Goal: Task Accomplishment & Management: Complete application form

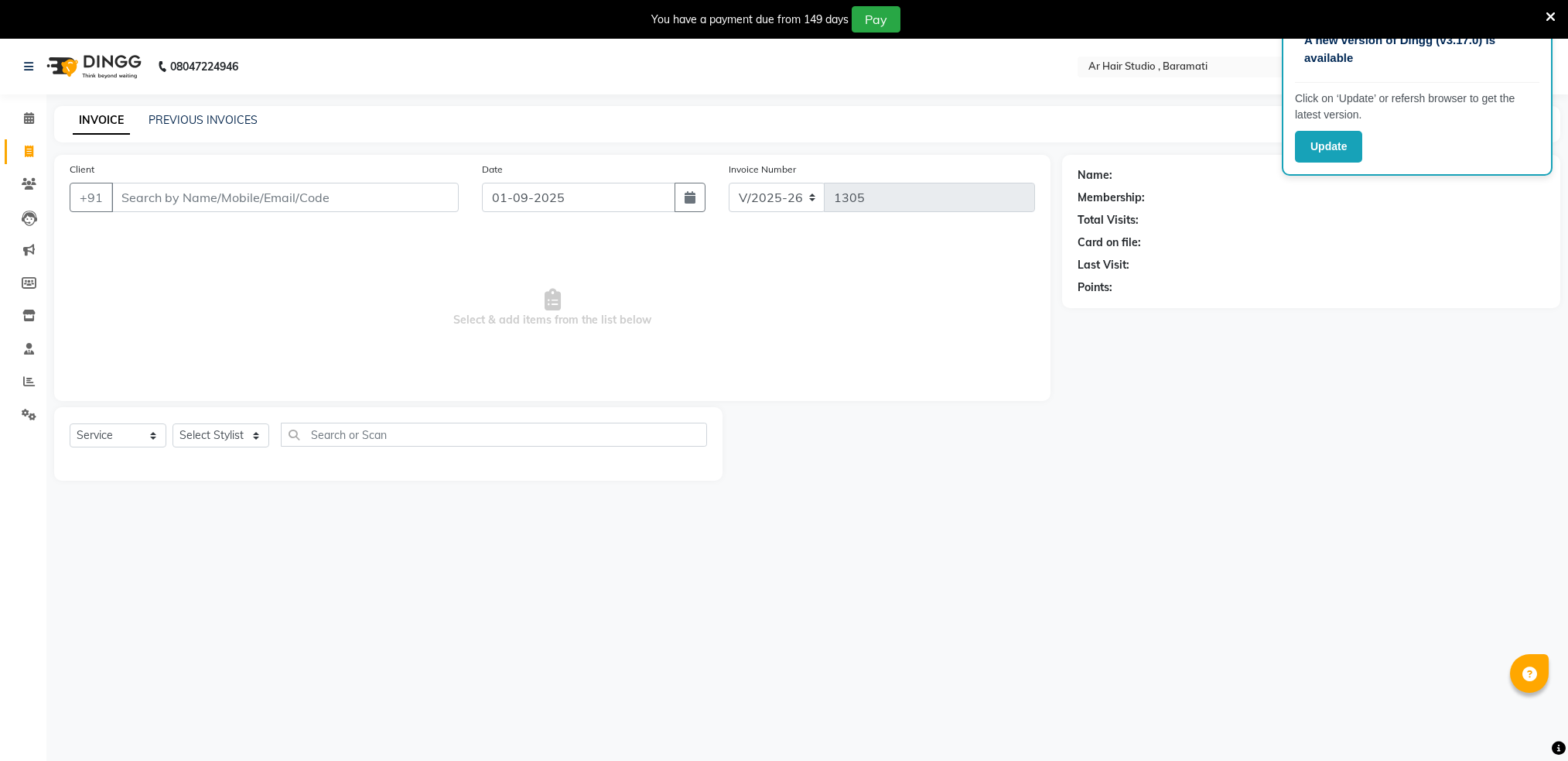
select select "672"
select select "service"
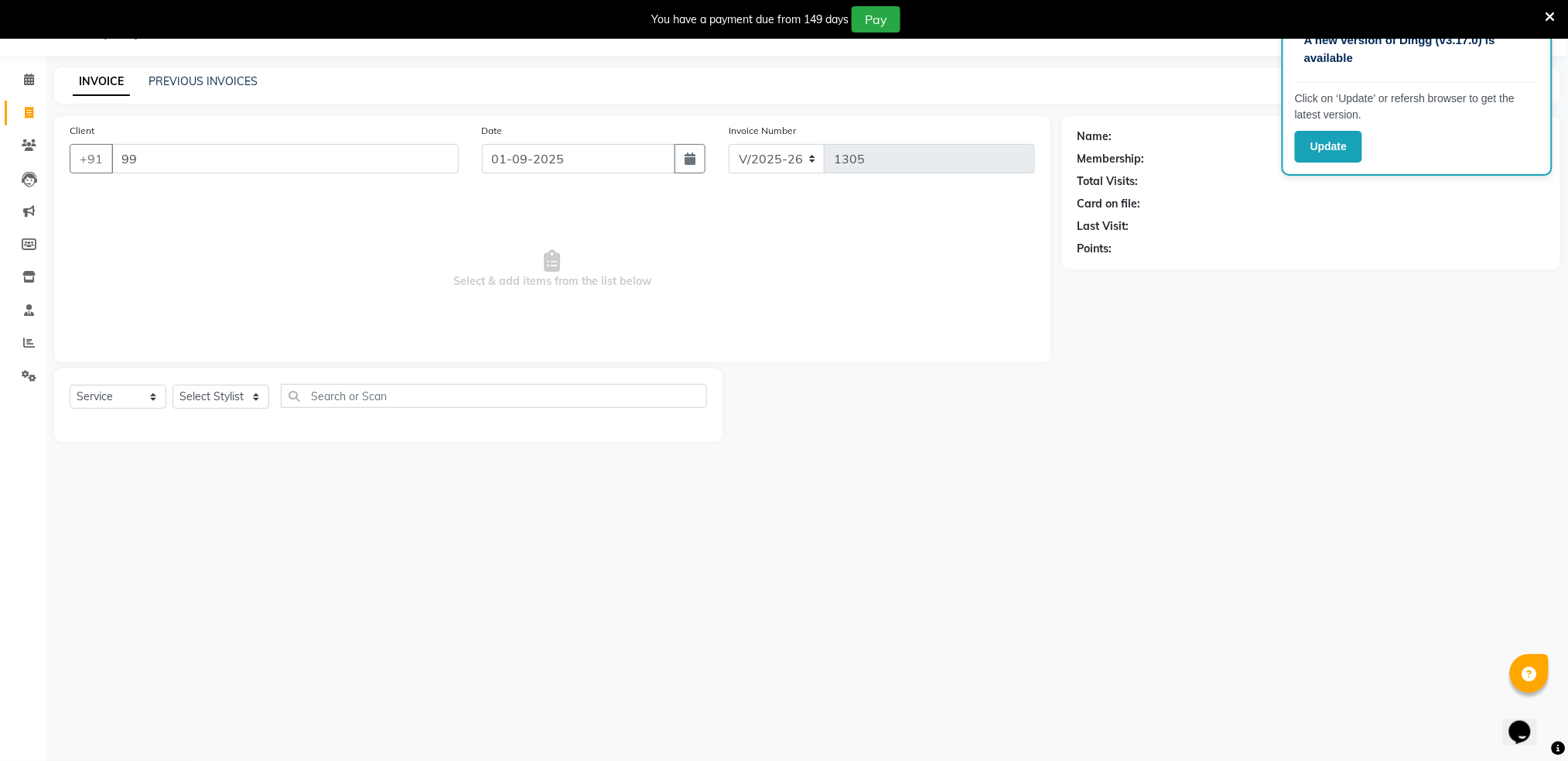
type input "9"
click at [1323, 139] on button "Update" at bounding box center [1328, 146] width 68 height 32
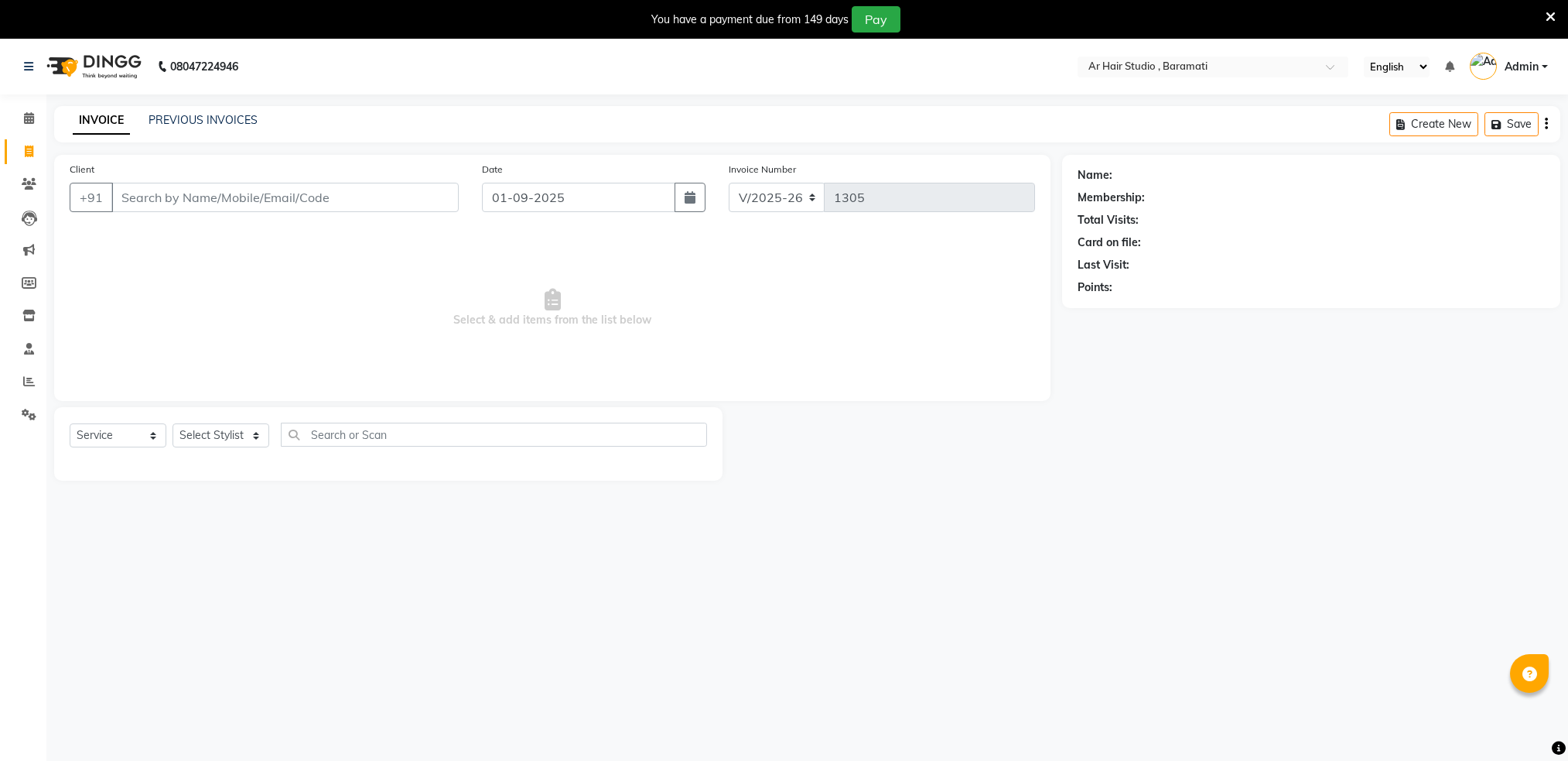
select select "672"
select select "service"
click at [251, 349] on span "Select & add items from the list below" at bounding box center [552, 307] width 965 height 155
click at [163, 196] on input "Client" at bounding box center [285, 198] width 347 height 29
type input "0"
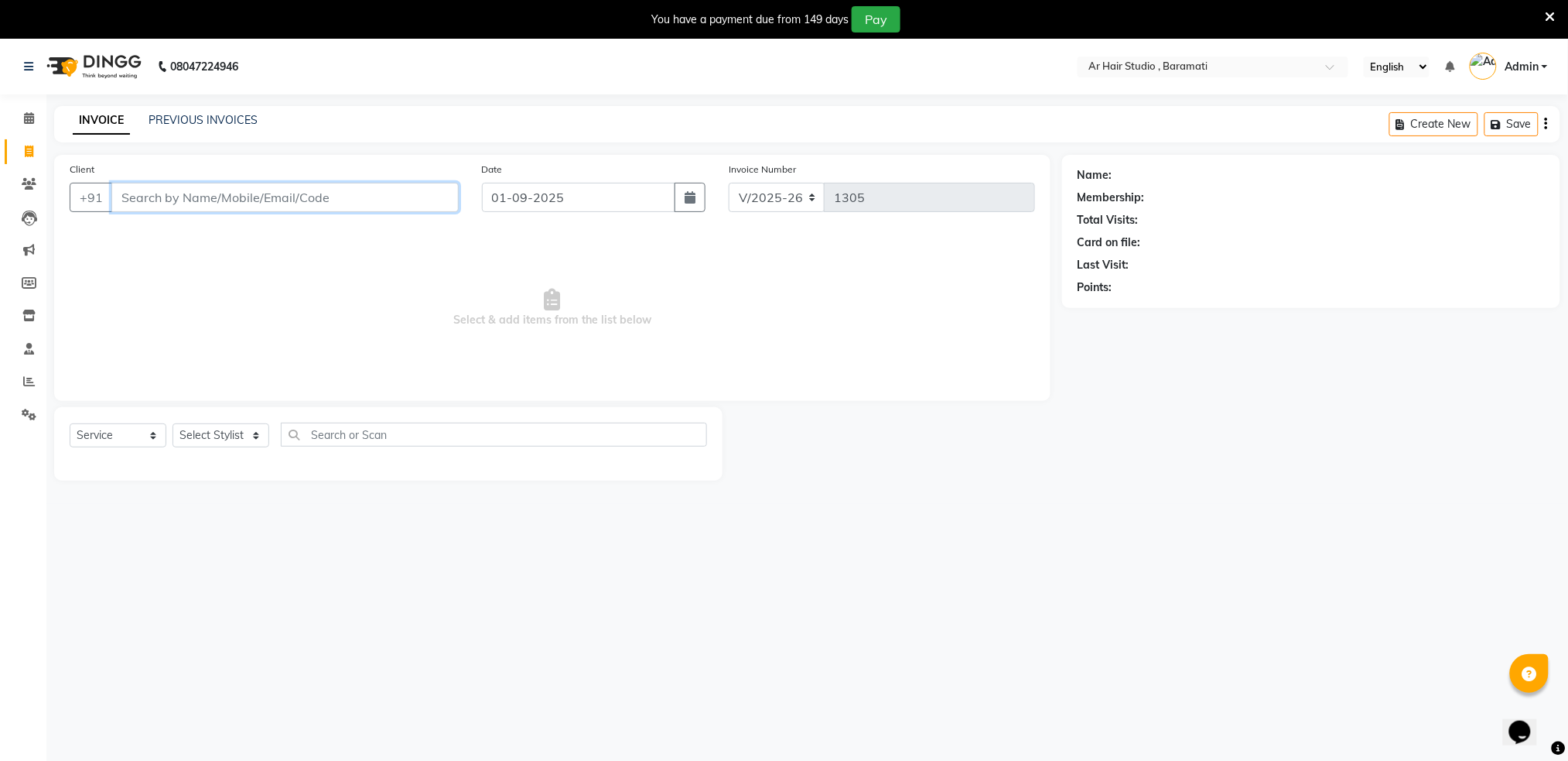
type input "0"
click at [130, 214] on div "Client +91" at bounding box center [263, 192] width 412 height 63
click at [133, 203] on input "Client" at bounding box center [285, 198] width 347 height 29
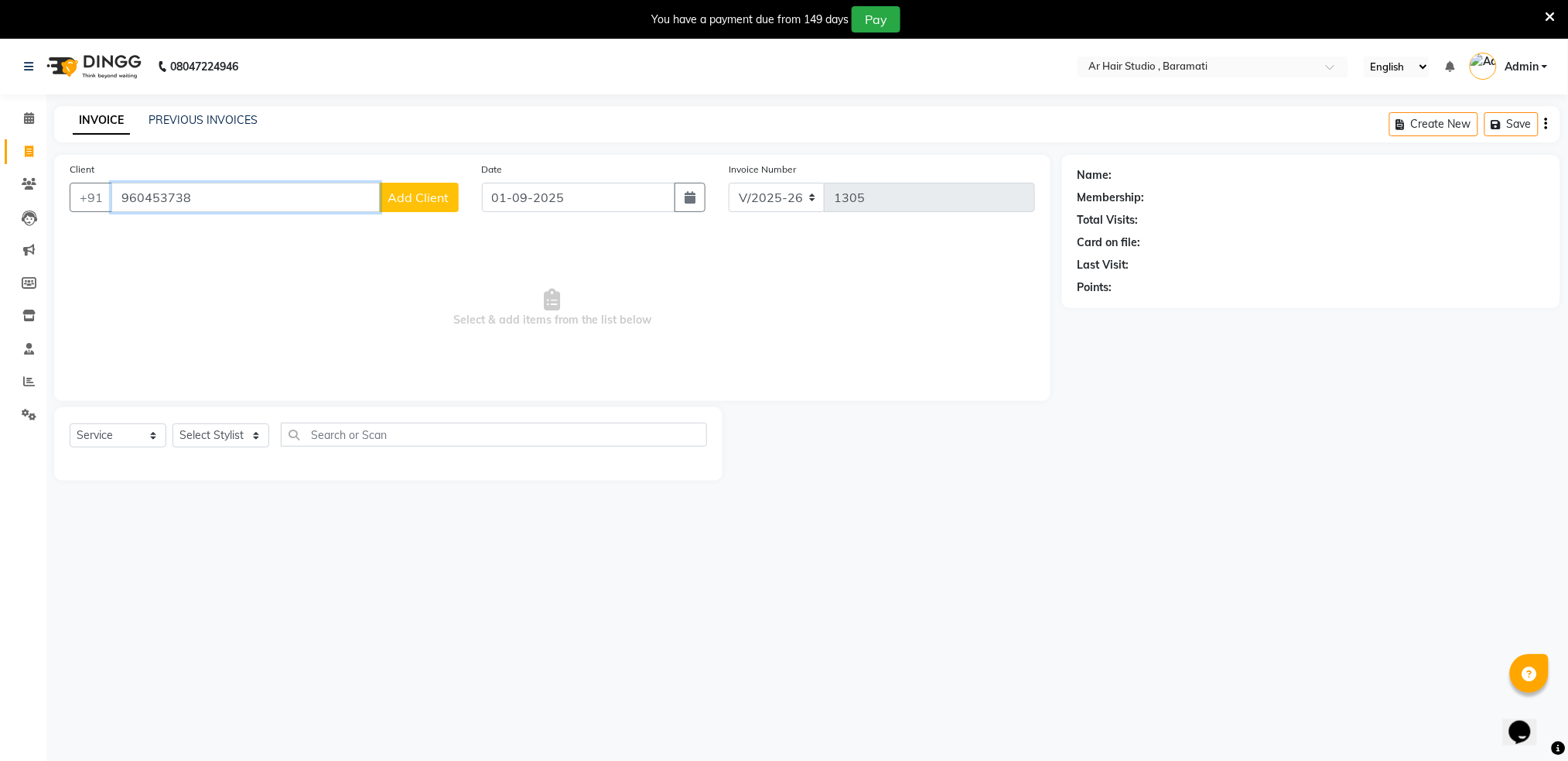
type input "960453738"
click at [410, 192] on span "Add Client" at bounding box center [419, 197] width 61 height 16
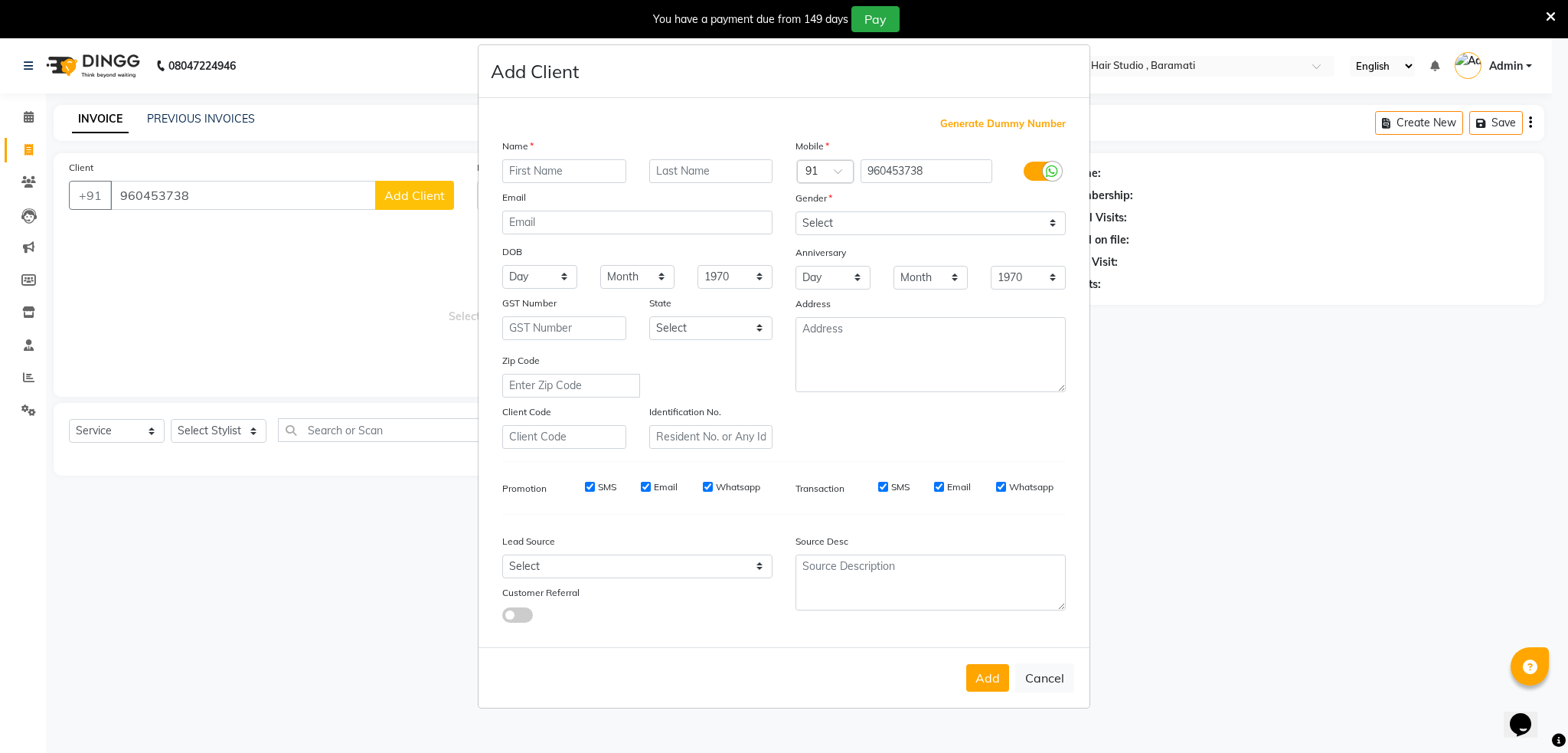
click at [405, 190] on ngb-modal-window "Add Client Generate Dummy Number Name Email DOB Day 01 02 03 04 05 06 07 08 09 …" at bounding box center [784, 376] width 1568 height 753
click at [557, 168] on input "text" at bounding box center [564, 171] width 124 height 24
type input "komal"
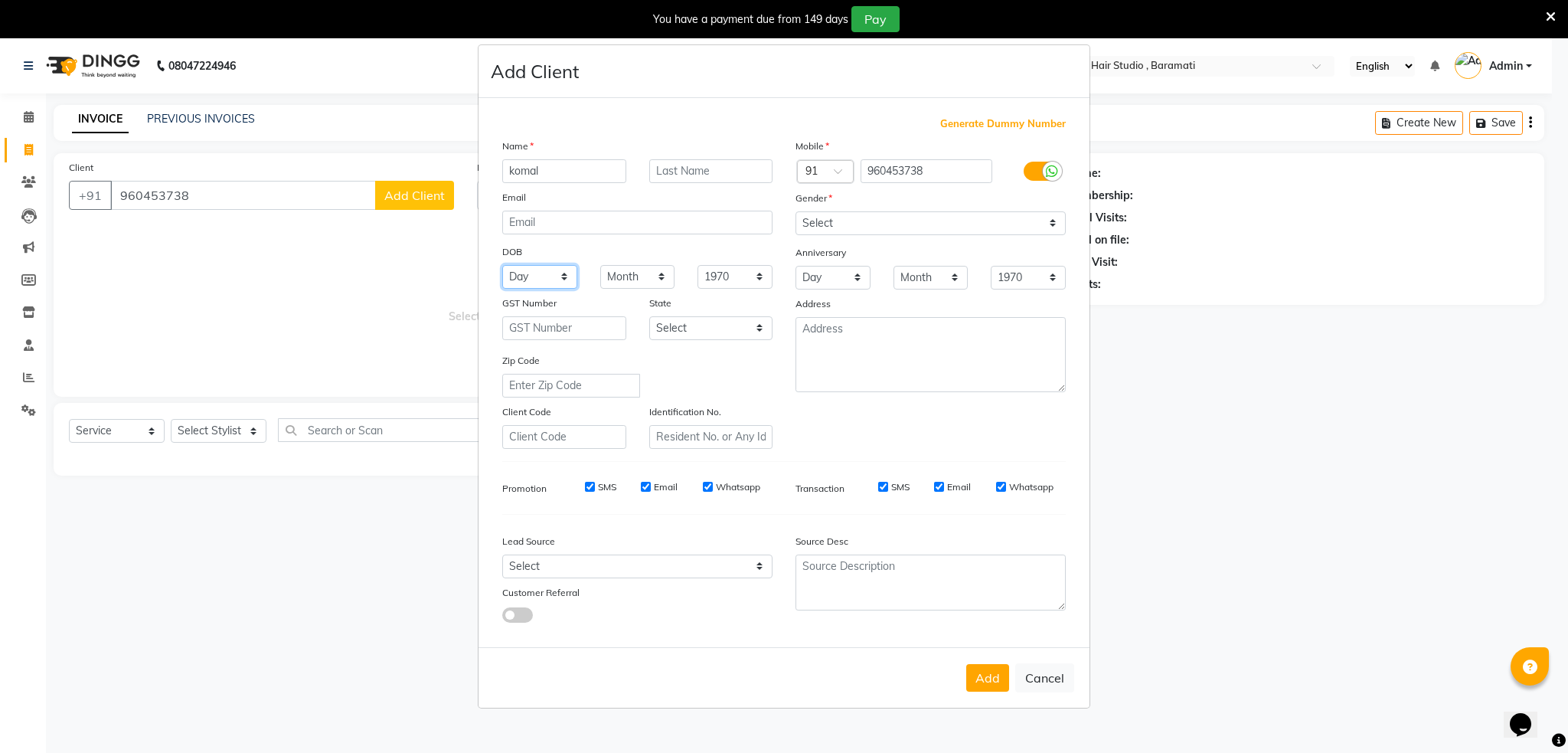
click at [524, 281] on select "Day 01 02 03 04 05 06 07 08 09 10 11 12 13 14 15 16 17 18 19 20 21 22 23 24 25 …" at bounding box center [539, 277] width 75 height 24
select select "01"
click at [502, 265] on select "Day 01 02 03 04 05 06 07 08 09 10 11 12 13 14 15 16 17 18 19 20 21 22 23 24 25 …" at bounding box center [539, 277] width 75 height 24
click at [660, 275] on select "Month January February March April May June July August September October Novem…" at bounding box center [637, 277] width 75 height 24
select select "09"
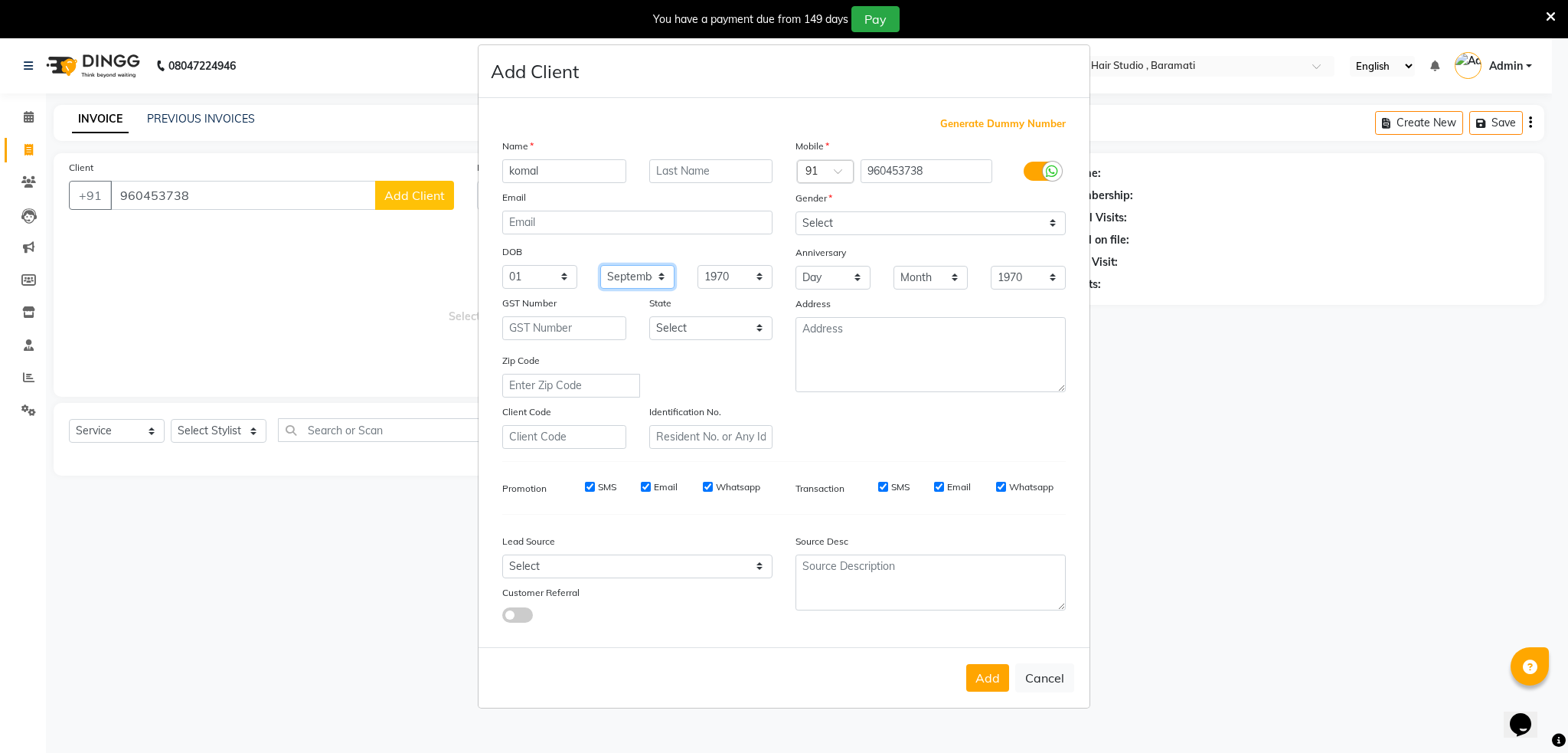
click at [600, 265] on select "Month January February March April May June July August September October Novem…" at bounding box center [637, 277] width 75 height 24
click at [755, 334] on select "Select [GEOGRAPHIC_DATA] [GEOGRAPHIC_DATA] [GEOGRAPHIC_DATA] [GEOGRAPHIC_DATA] …" at bounding box center [710, 328] width 124 height 24
click at [679, 314] on div "State" at bounding box center [711, 306] width 147 height 22
click at [1005, 676] on button "Add" at bounding box center [987, 677] width 43 height 27
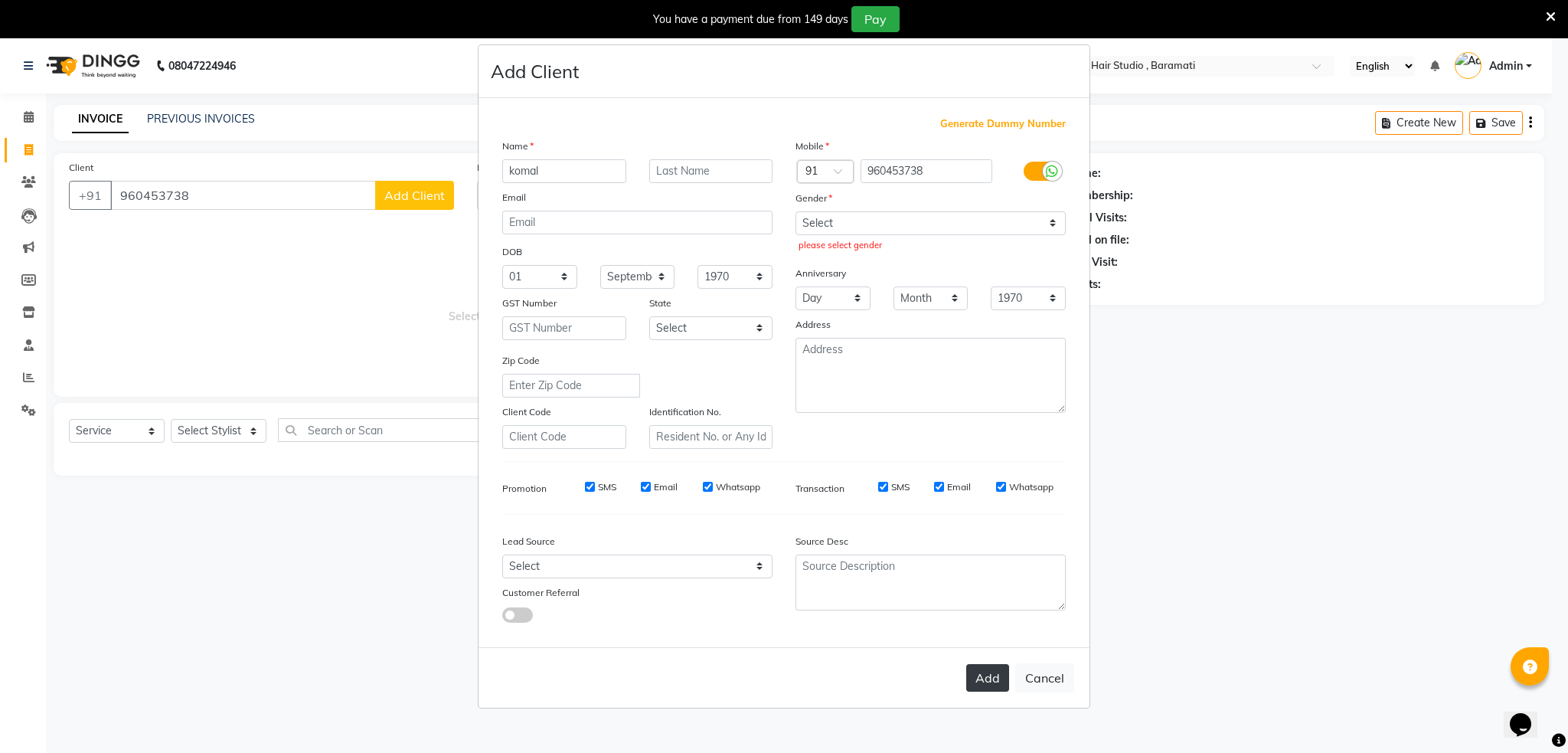
click at [1005, 676] on button "Add" at bounding box center [987, 677] width 43 height 27
click at [1000, 221] on select "Select [DEMOGRAPHIC_DATA] [DEMOGRAPHIC_DATA] Other Prefer Not To Say" at bounding box center [930, 223] width 271 height 24
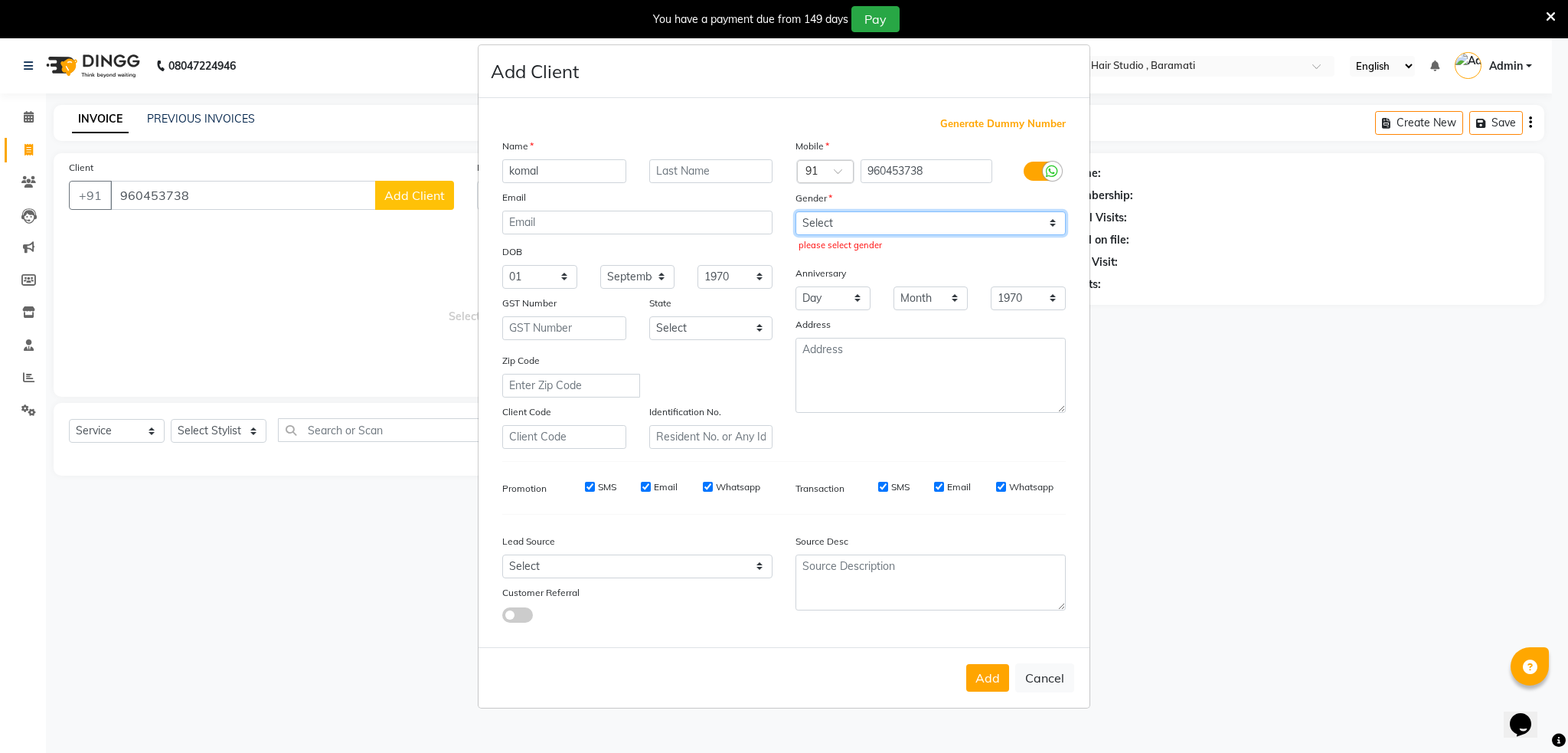
click at [1000, 221] on select "Select [DEMOGRAPHIC_DATA] [DEMOGRAPHIC_DATA] Other Prefer Not To Say" at bounding box center [930, 223] width 271 height 24
select select "[DEMOGRAPHIC_DATA]"
click at [795, 211] on select "Select [DEMOGRAPHIC_DATA] [DEMOGRAPHIC_DATA] Other Prefer Not To Say" at bounding box center [930, 223] width 271 height 24
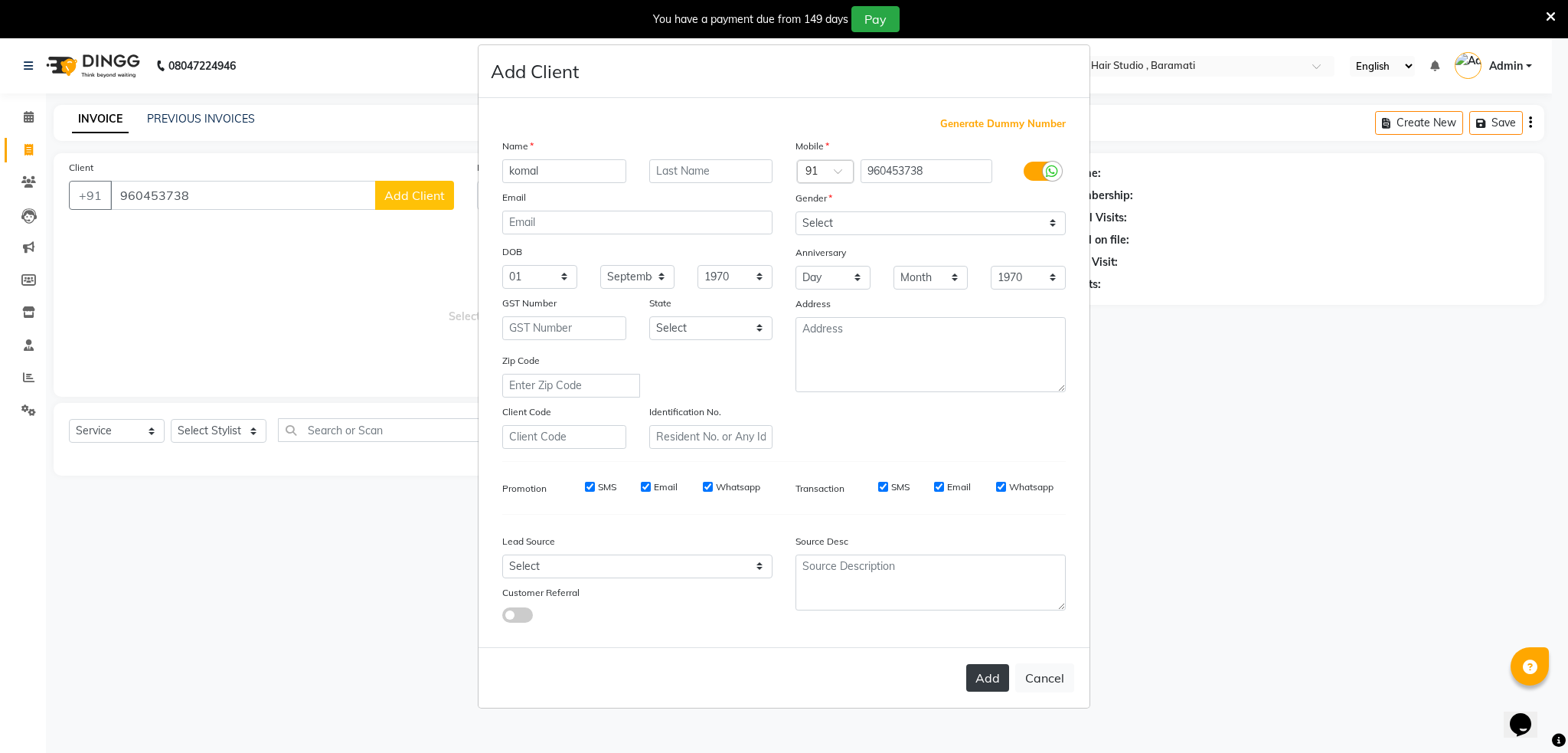
click at [972, 665] on button "Add" at bounding box center [987, 677] width 43 height 27
click at [972, 665] on div "Add Cancel" at bounding box center [784, 677] width 611 height 61
select select
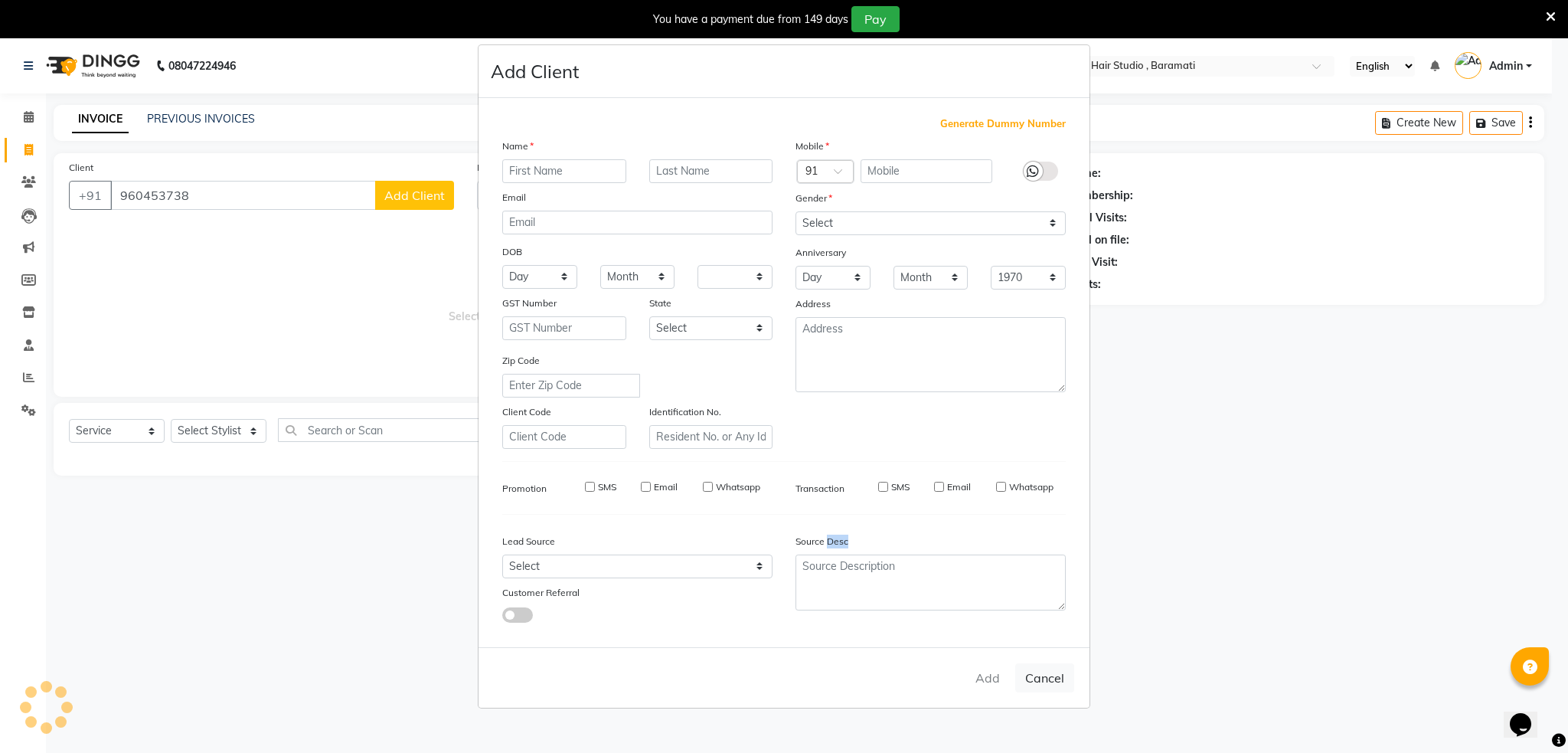
select select
checkbox input "false"
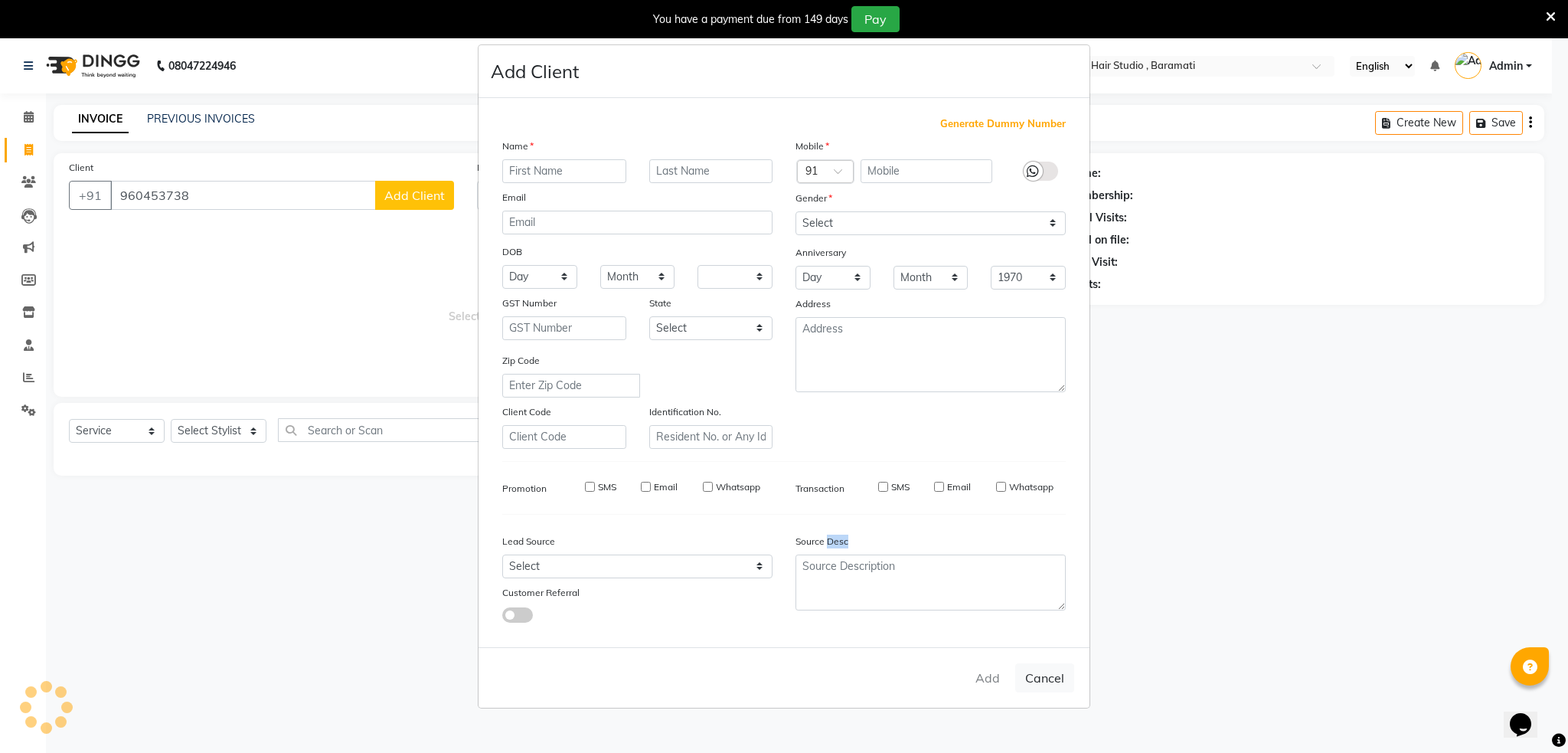
checkbox input "false"
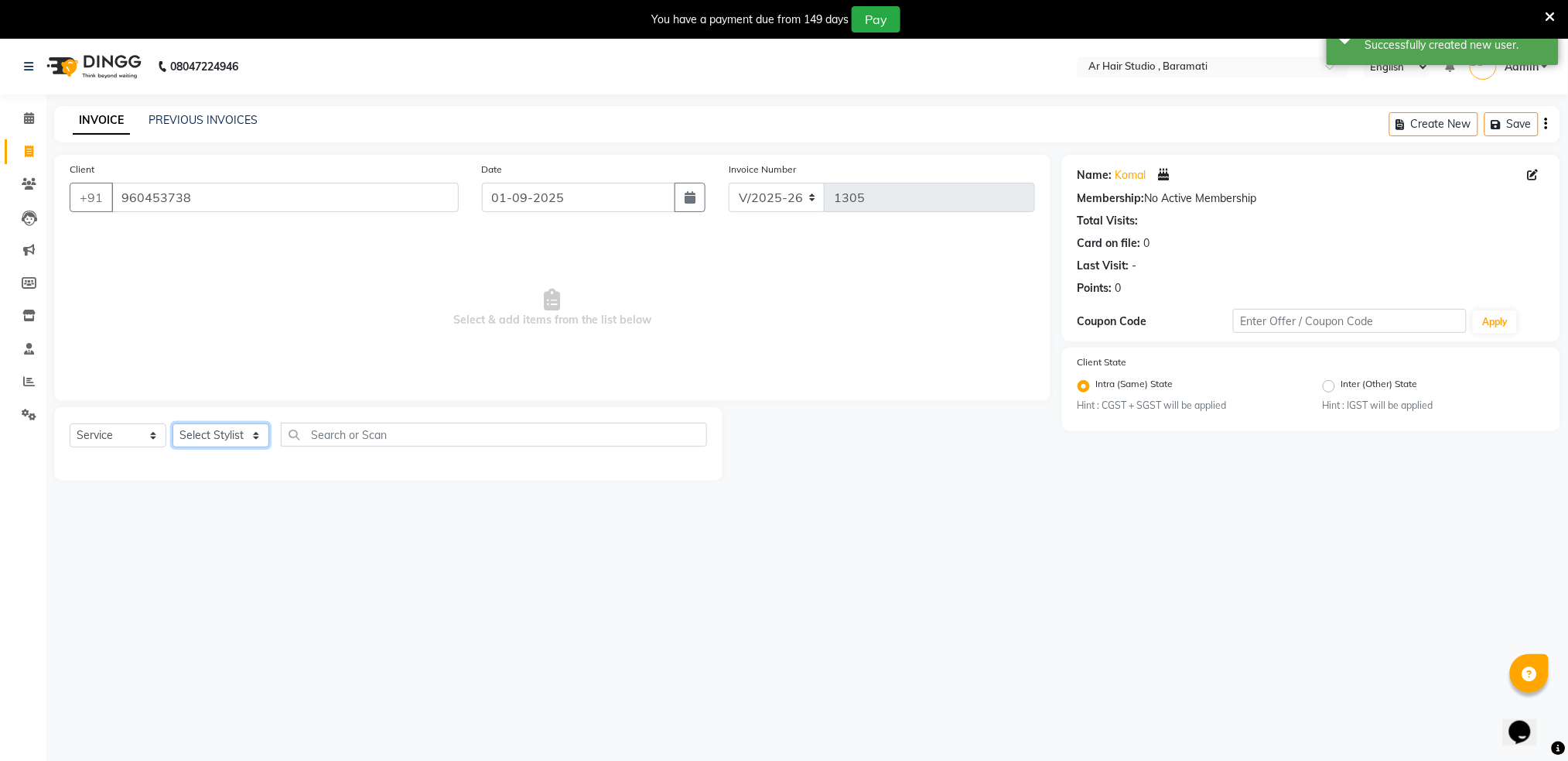
click at [189, 434] on select "Select Stylist Akshay shree [PERSON_NAME]" at bounding box center [221, 435] width 97 height 24
select select "79676"
click at [173, 424] on select "Select Stylist Akshay shree [PERSON_NAME]" at bounding box center [221, 435] width 97 height 24
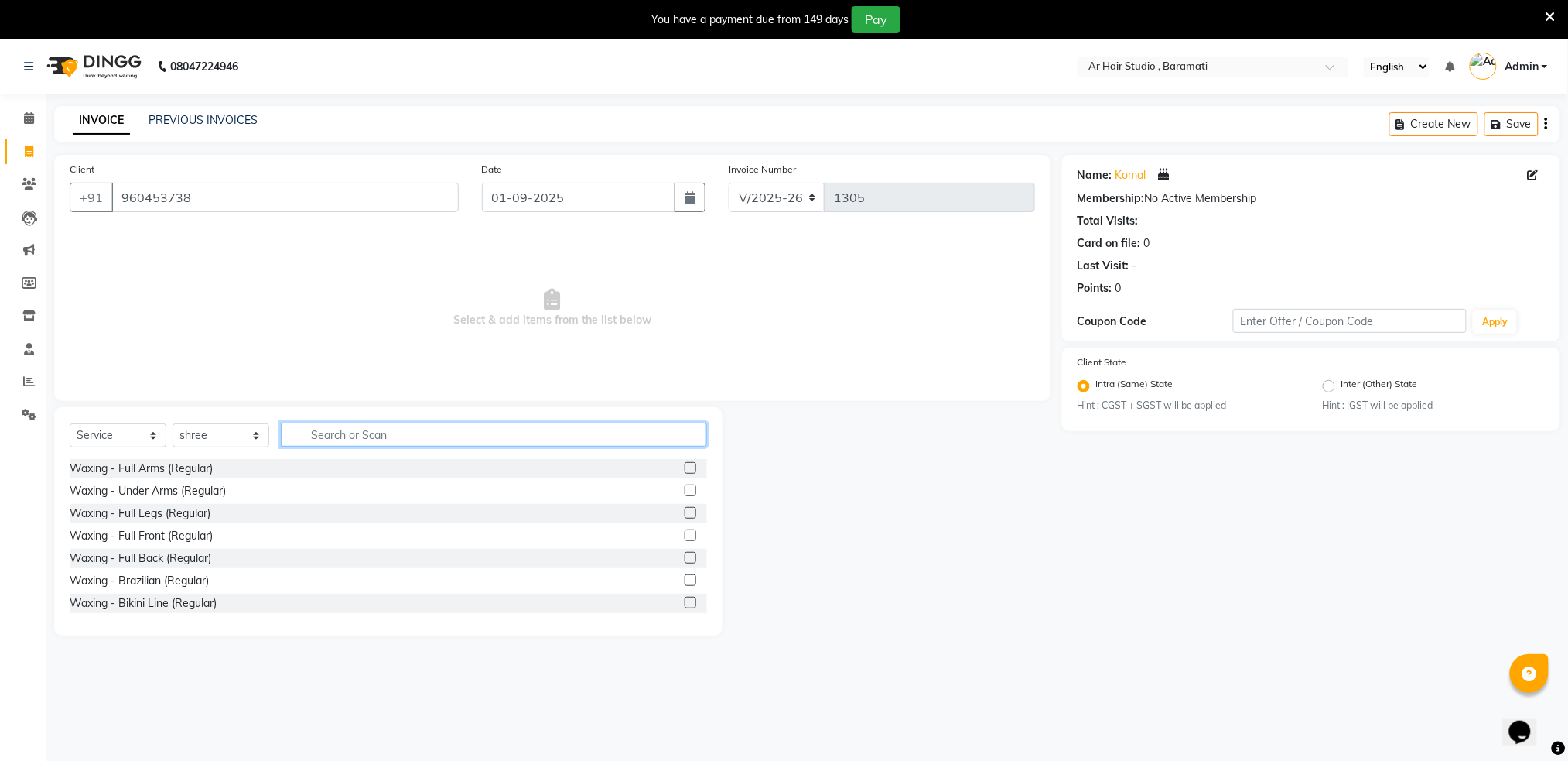
click at [363, 437] on input "text" at bounding box center [494, 434] width 426 height 24
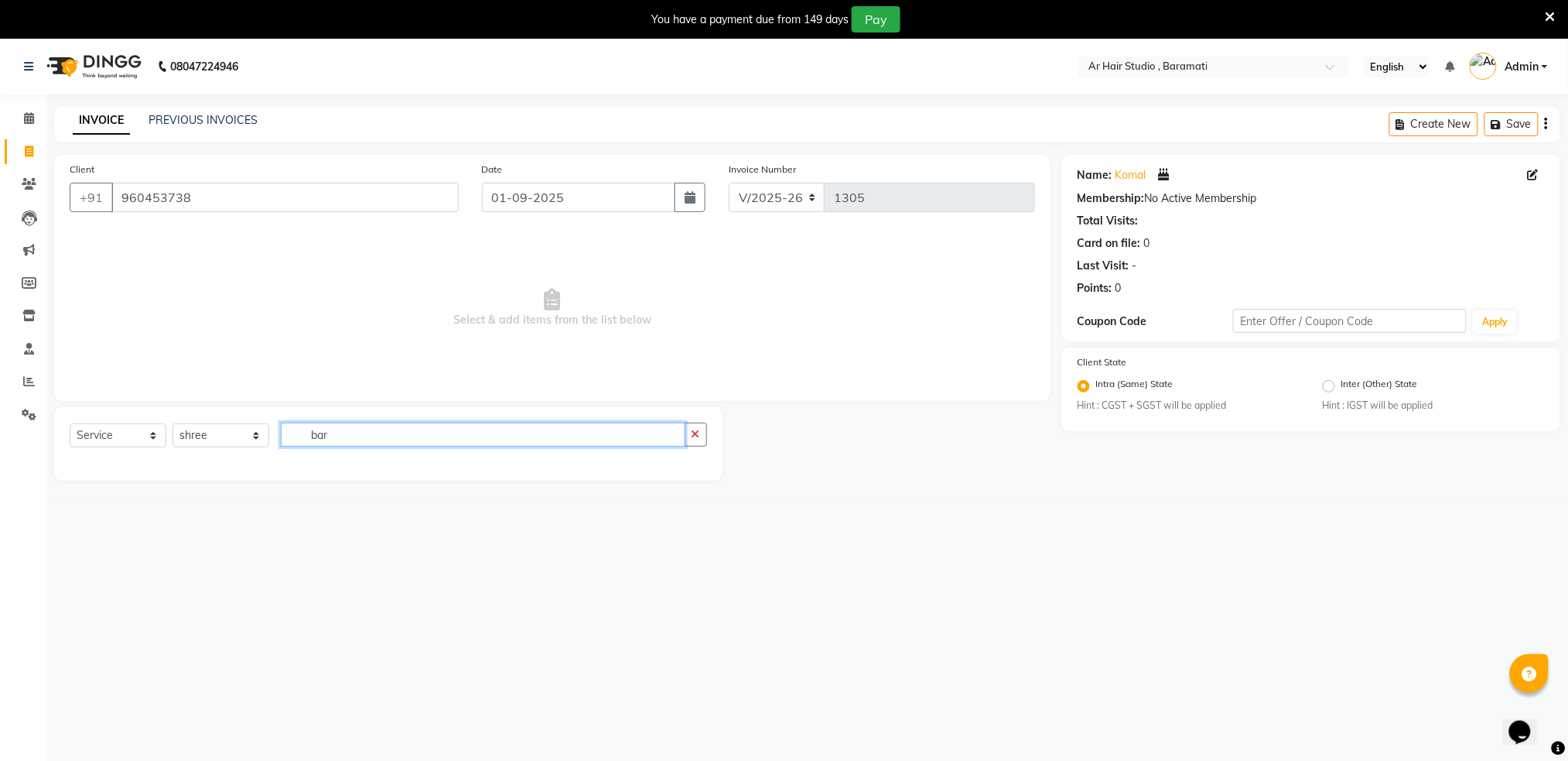
type input "bar"
click at [273, 197] on input "960453738" at bounding box center [285, 198] width 347 height 29
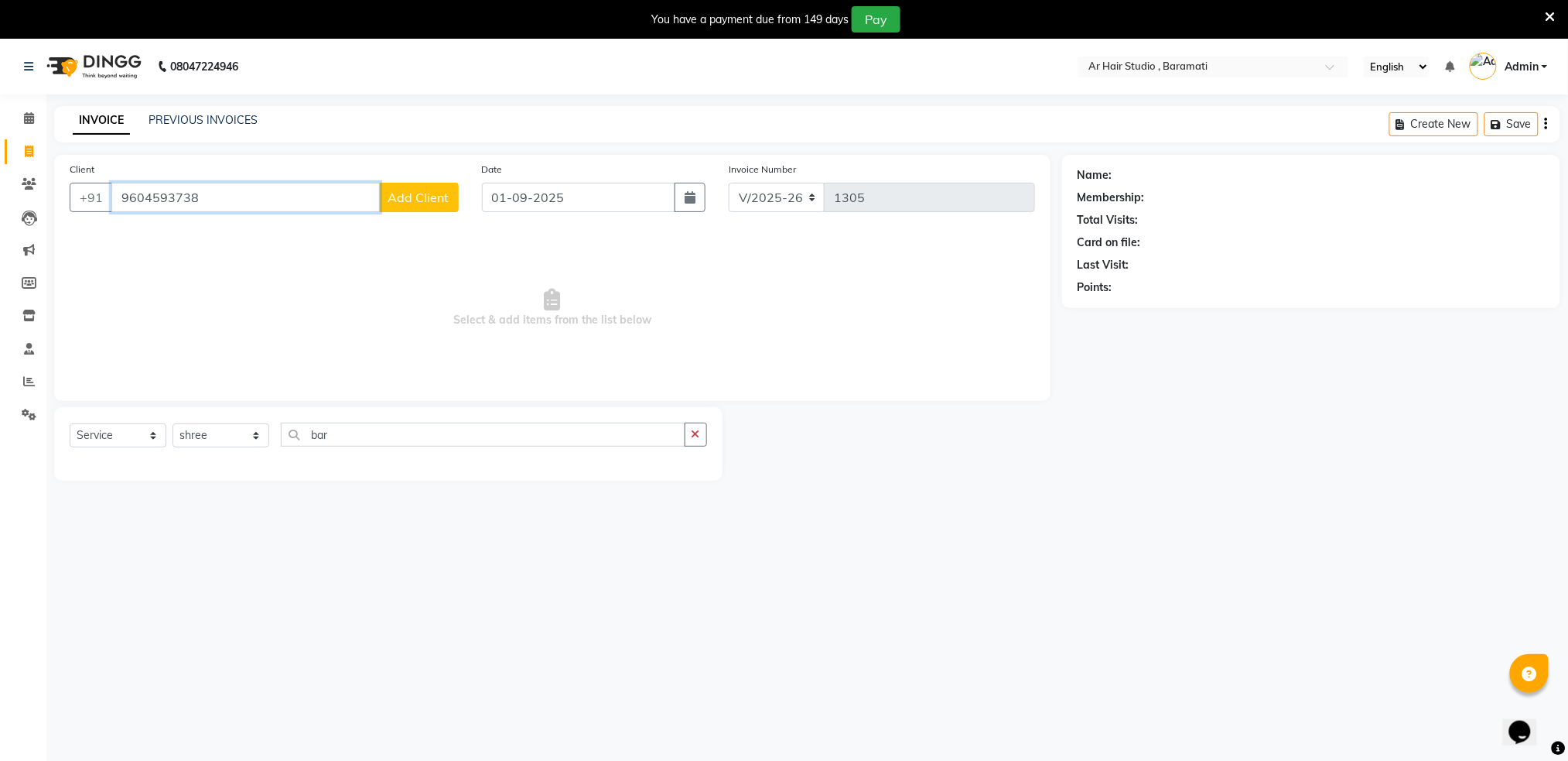
type input "9604593738"
click at [428, 191] on span "Add Client" at bounding box center [419, 197] width 61 height 16
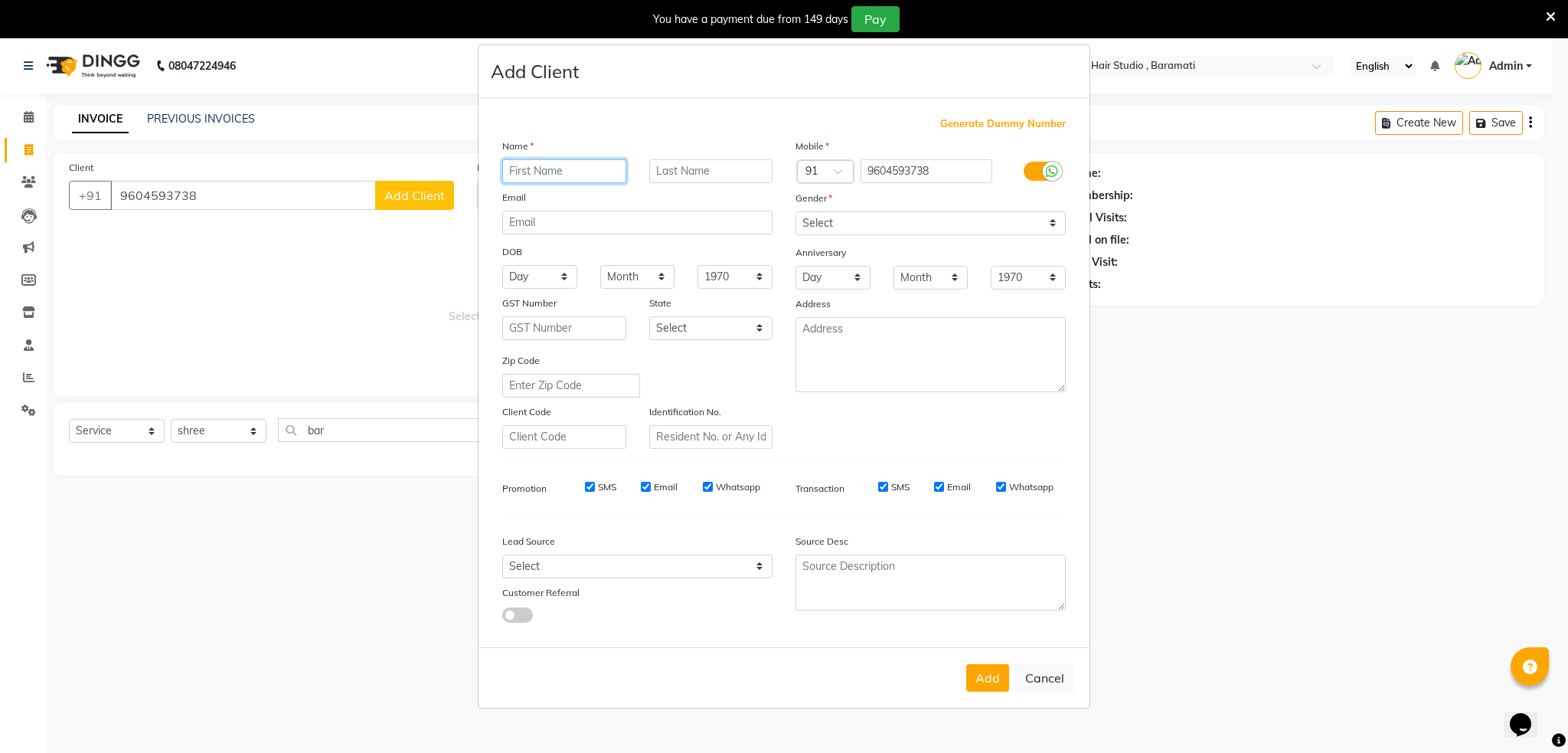
click at [567, 172] on input "text" at bounding box center [564, 171] width 124 height 24
type input "komal"
click at [953, 221] on select "Select [DEMOGRAPHIC_DATA] [DEMOGRAPHIC_DATA] Other Prefer Not To Say" at bounding box center [930, 223] width 271 height 24
select select "[DEMOGRAPHIC_DATA]"
click at [795, 211] on select "Select [DEMOGRAPHIC_DATA] [DEMOGRAPHIC_DATA] Other Prefer Not To Say" at bounding box center [930, 223] width 271 height 24
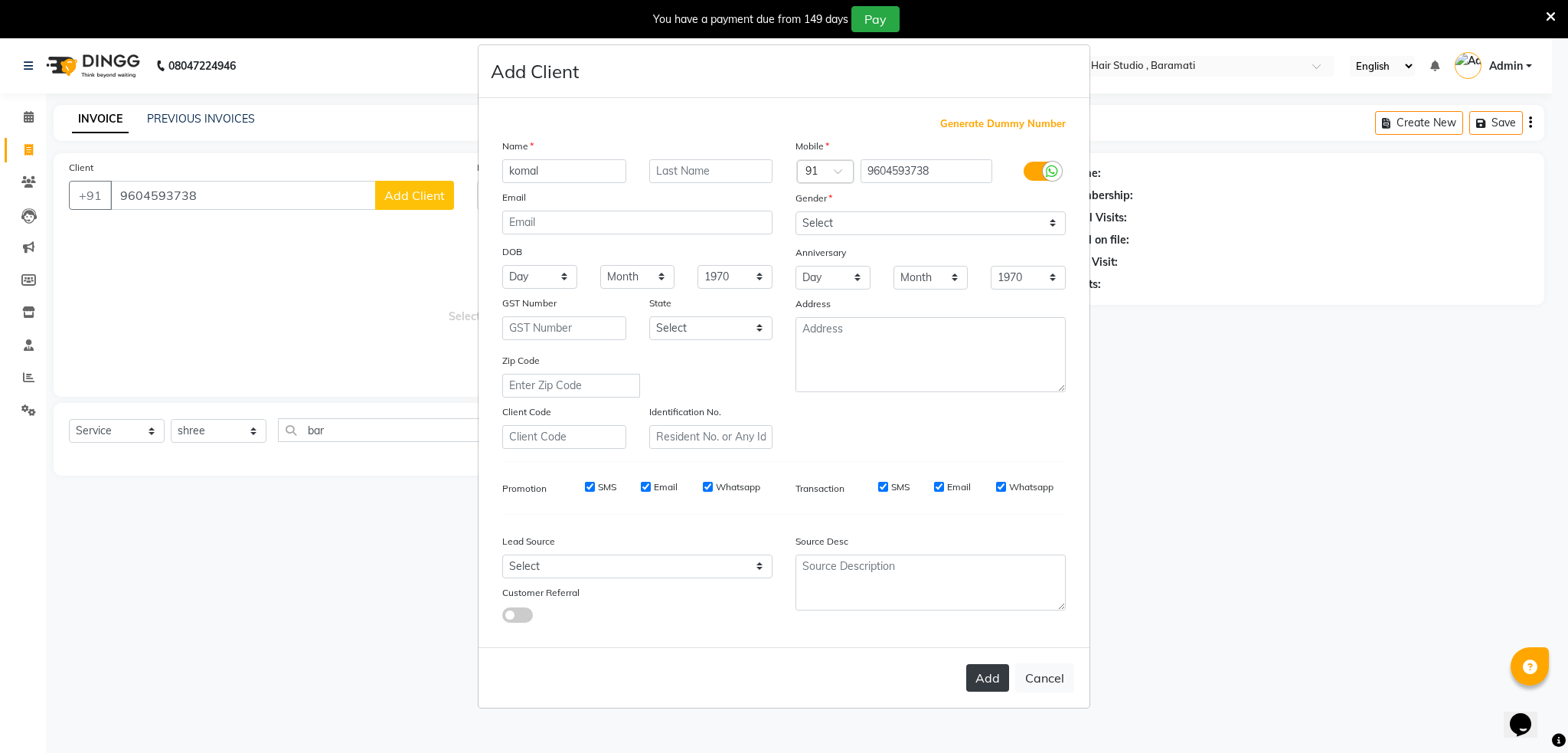
click at [976, 689] on button "Add" at bounding box center [987, 677] width 43 height 27
click at [976, 689] on div "Add Cancel" at bounding box center [784, 677] width 611 height 61
select select
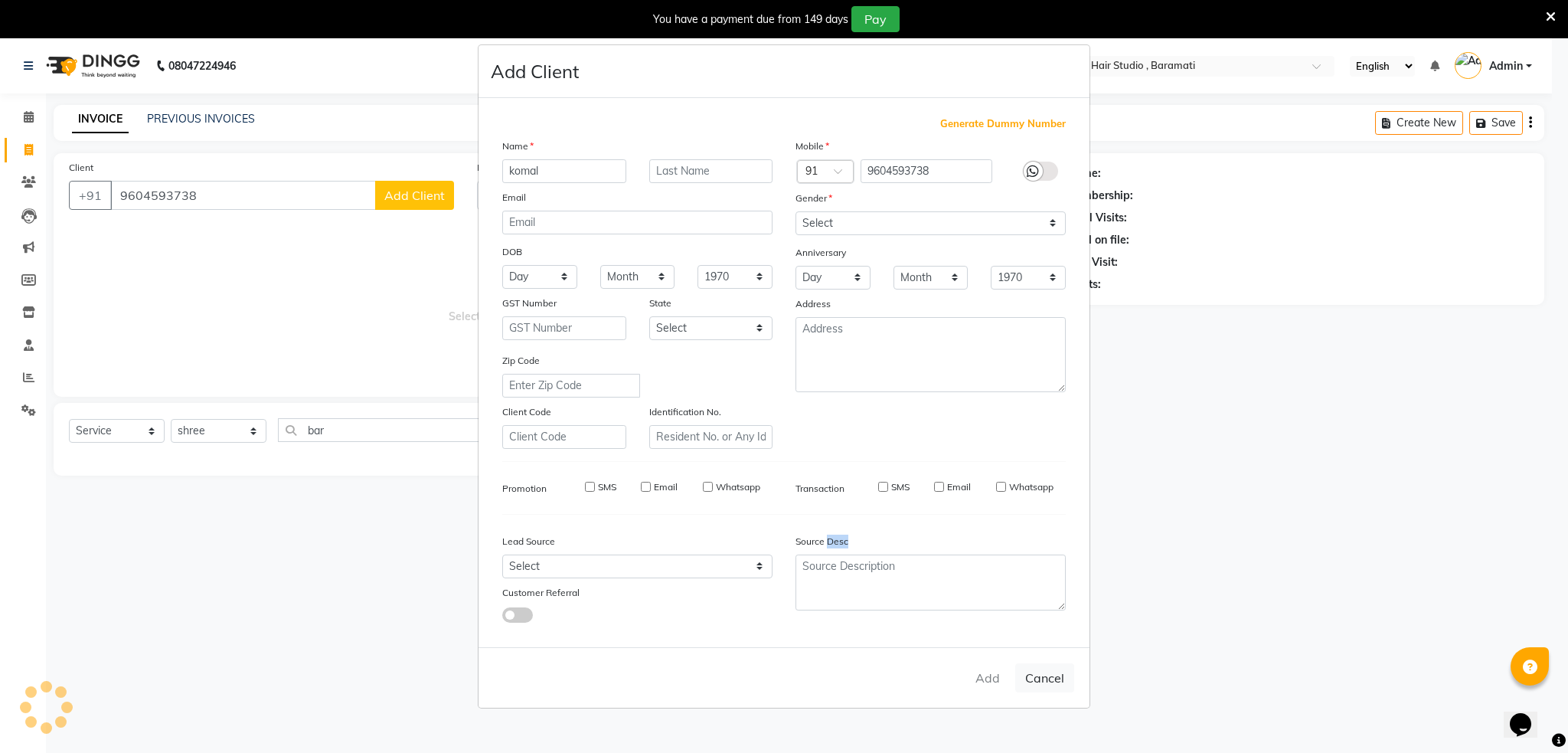
select select
checkbox input "false"
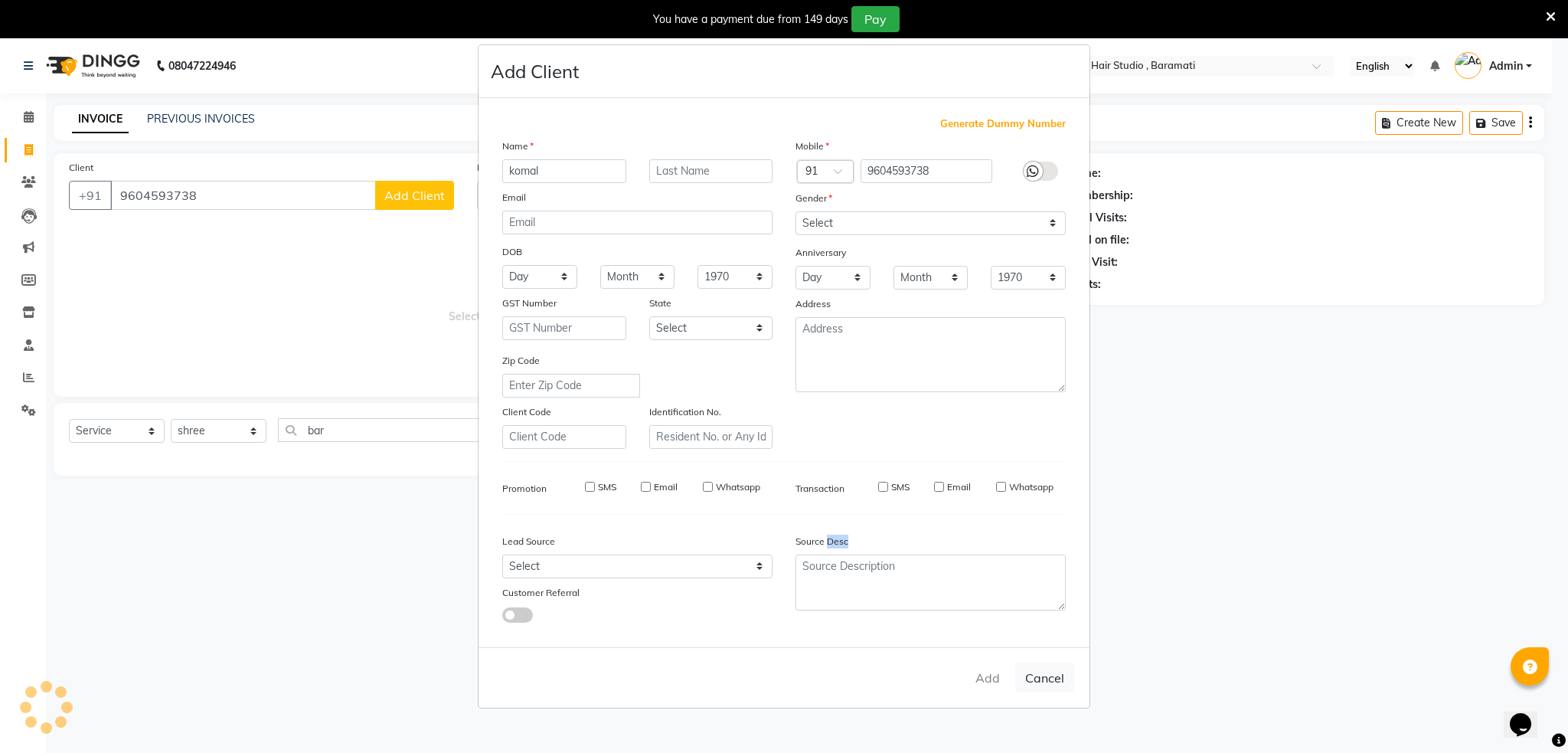
checkbox input "false"
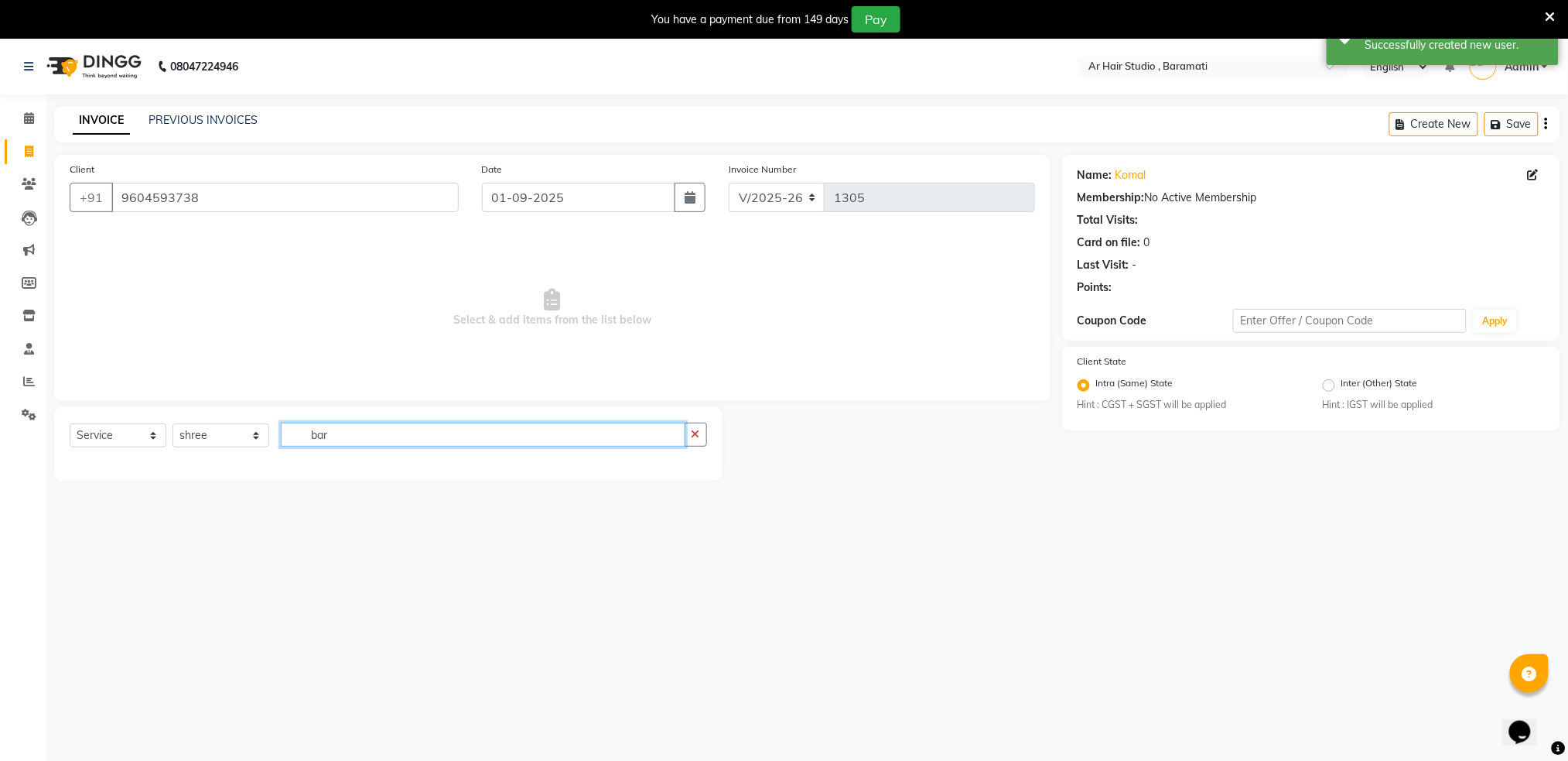
click at [384, 440] on input "bar" at bounding box center [483, 434] width 404 height 24
type input "b"
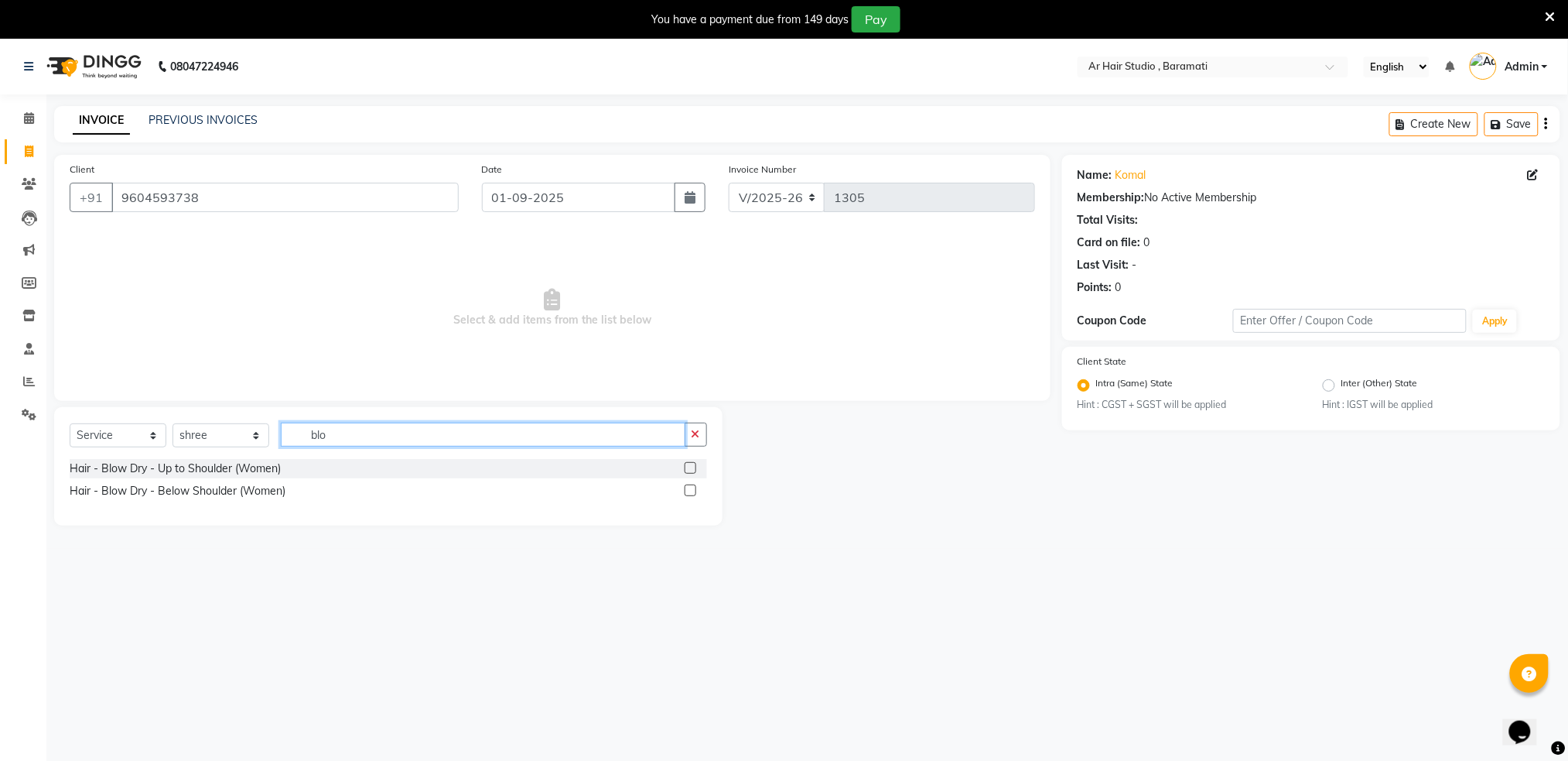
type input "blo"
click at [688, 490] on label at bounding box center [690, 490] width 12 height 12
click at [688, 490] on input "checkbox" at bounding box center [689, 490] width 10 height 10
click at [688, 490] on label at bounding box center [690, 490] width 12 height 12
click at [688, 490] on input "checkbox" at bounding box center [689, 490] width 10 height 10
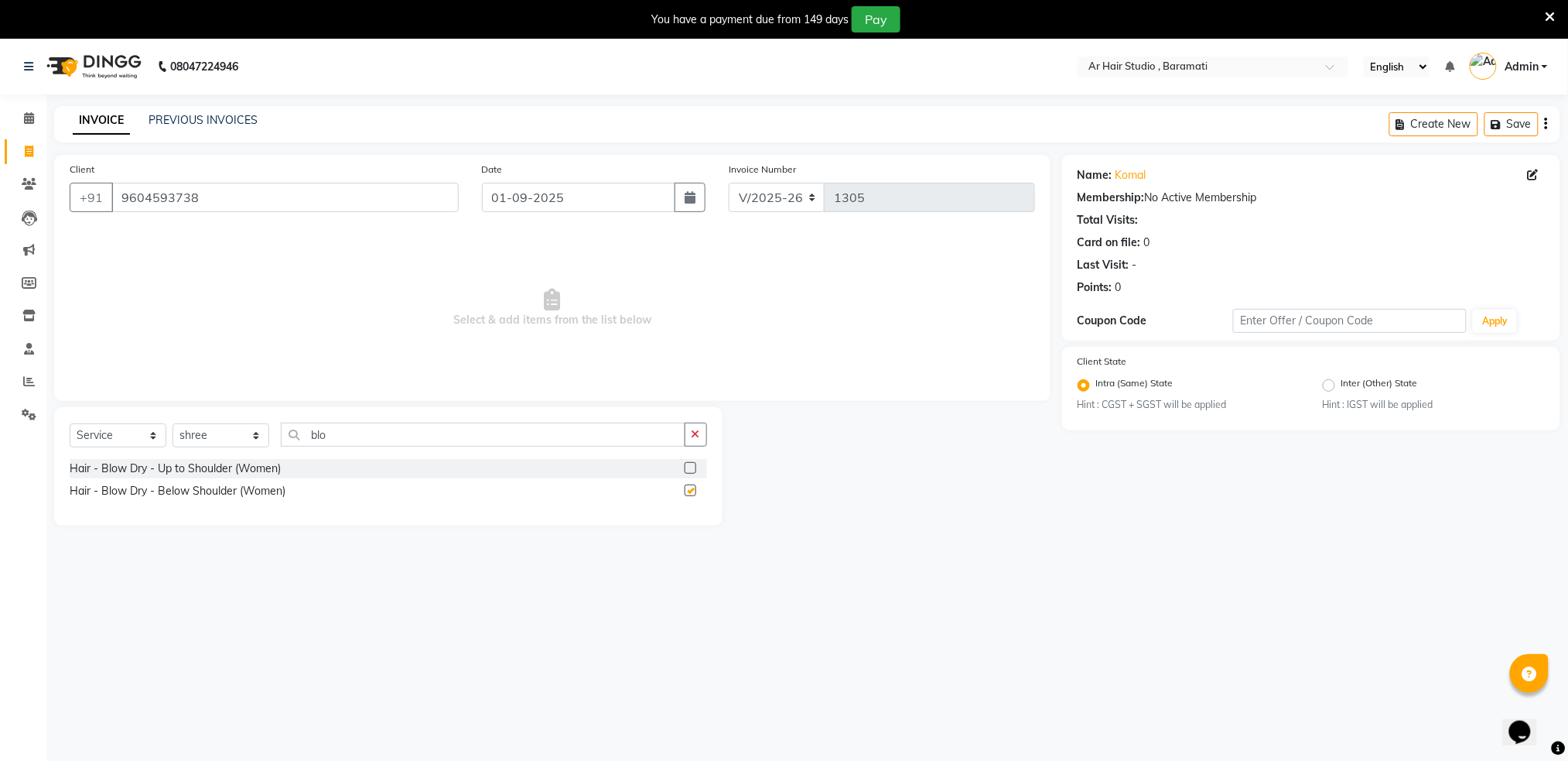
checkbox input "false"
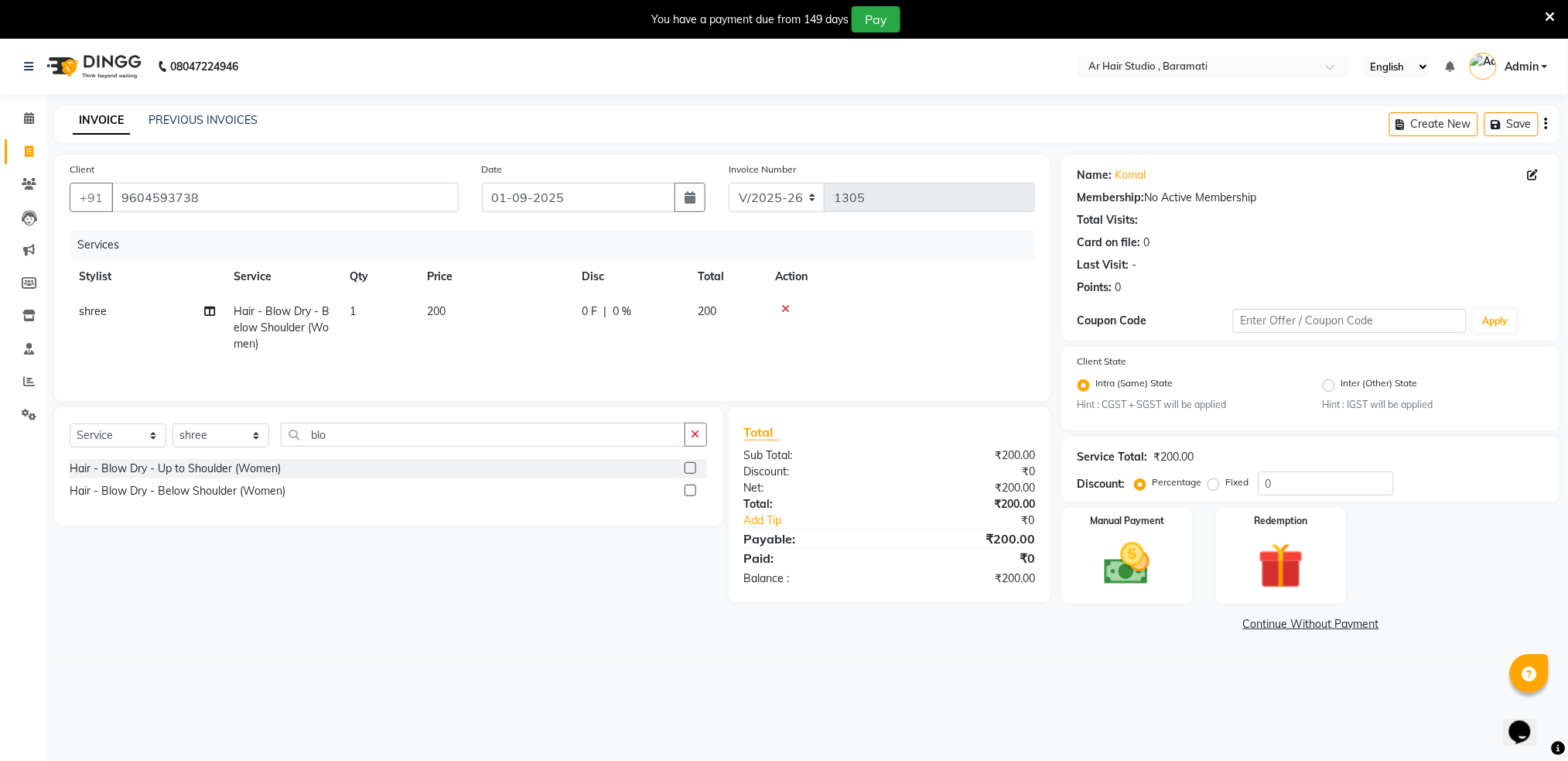
click at [431, 310] on span "200" at bounding box center [436, 310] width 18 height 14
select select "79676"
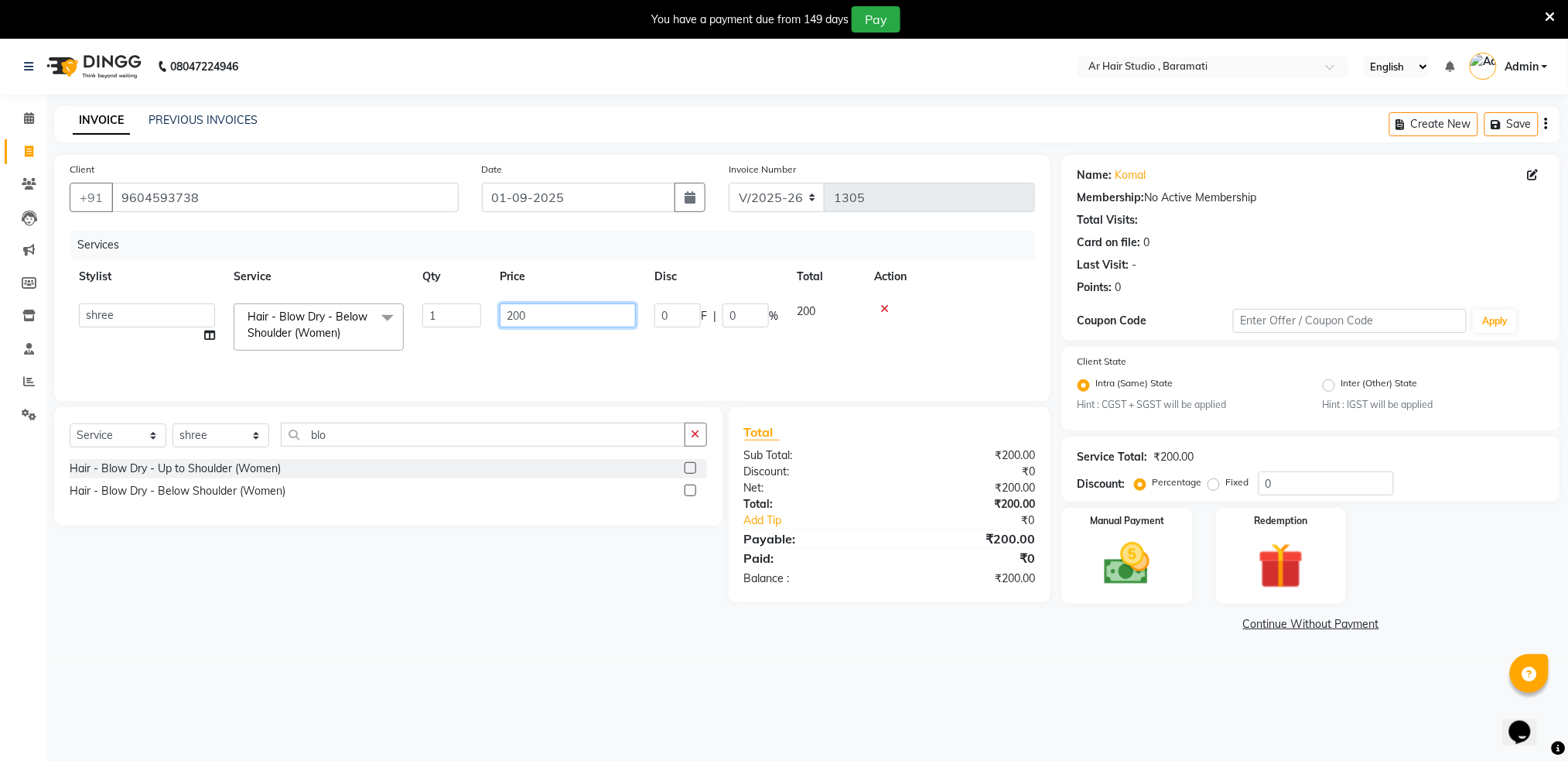
click at [571, 315] on input "200" at bounding box center [568, 316] width 136 height 24
type input "2"
type input "600"
click at [958, 304] on div at bounding box center [950, 309] width 152 height 11
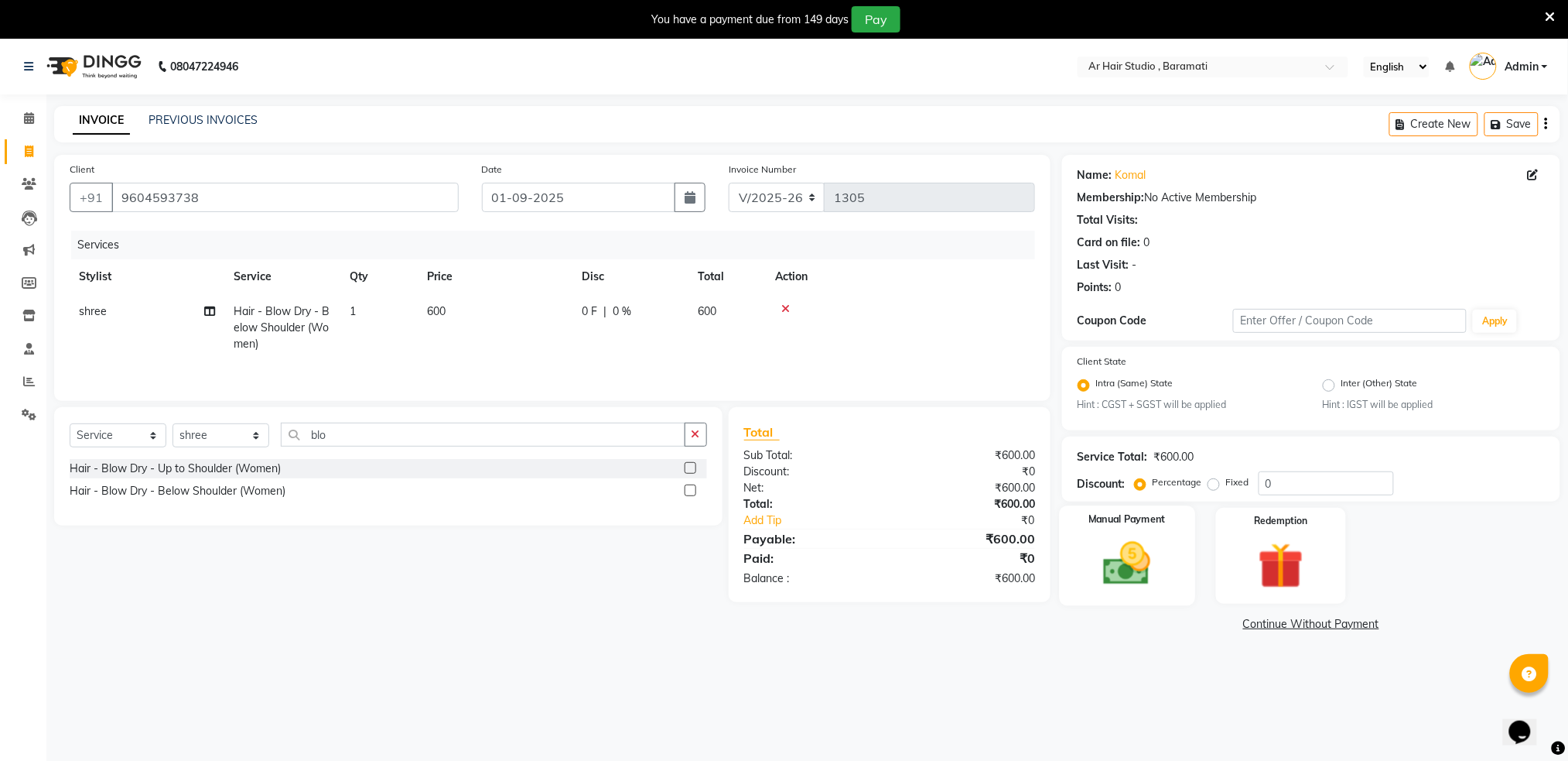
click at [1132, 575] on img at bounding box center [1126, 563] width 78 height 55
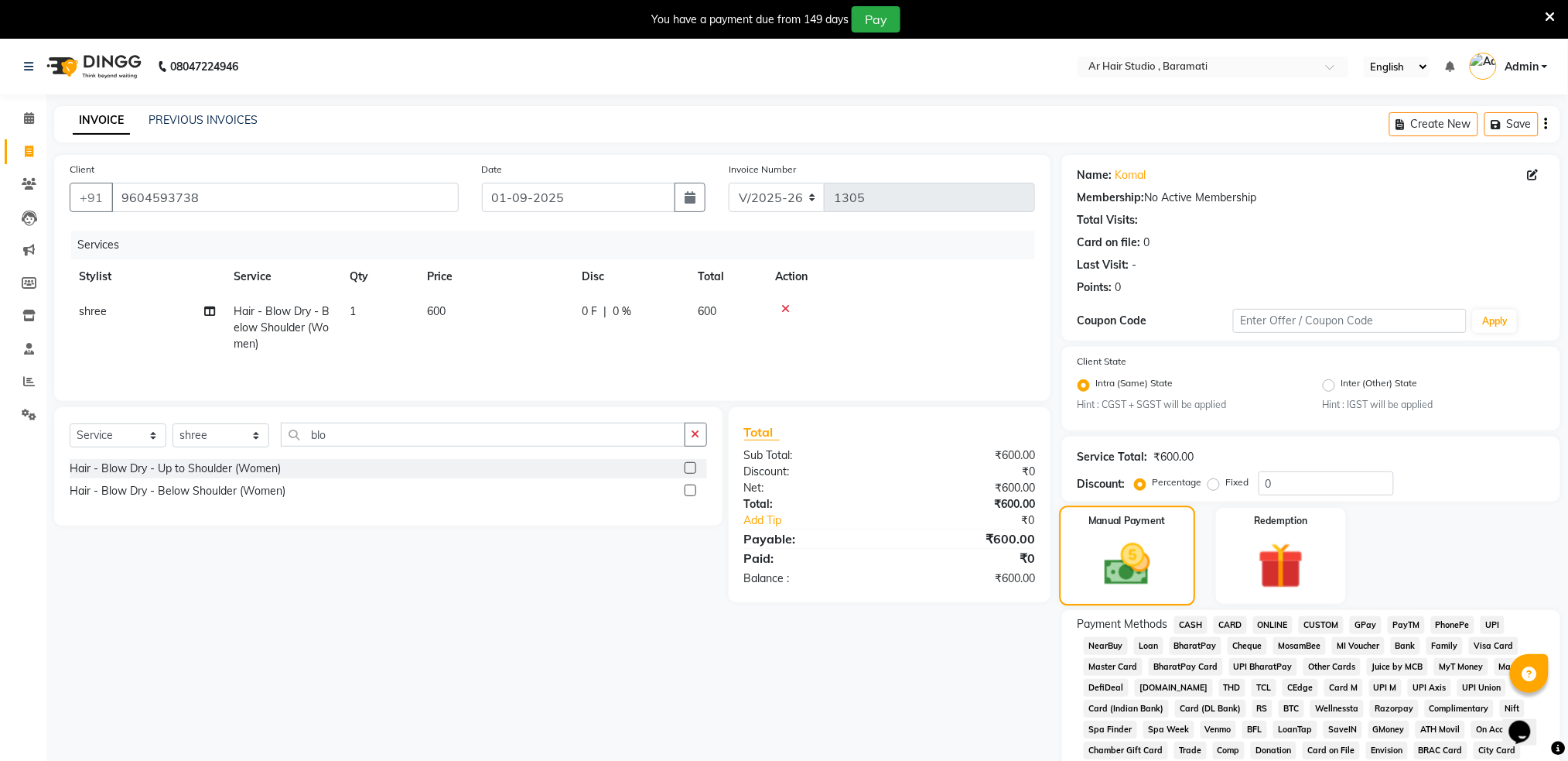
click at [1132, 575] on img at bounding box center [1127, 565] width 75 height 53
click at [1271, 629] on span "ONLINE" at bounding box center [1274, 624] width 40 height 17
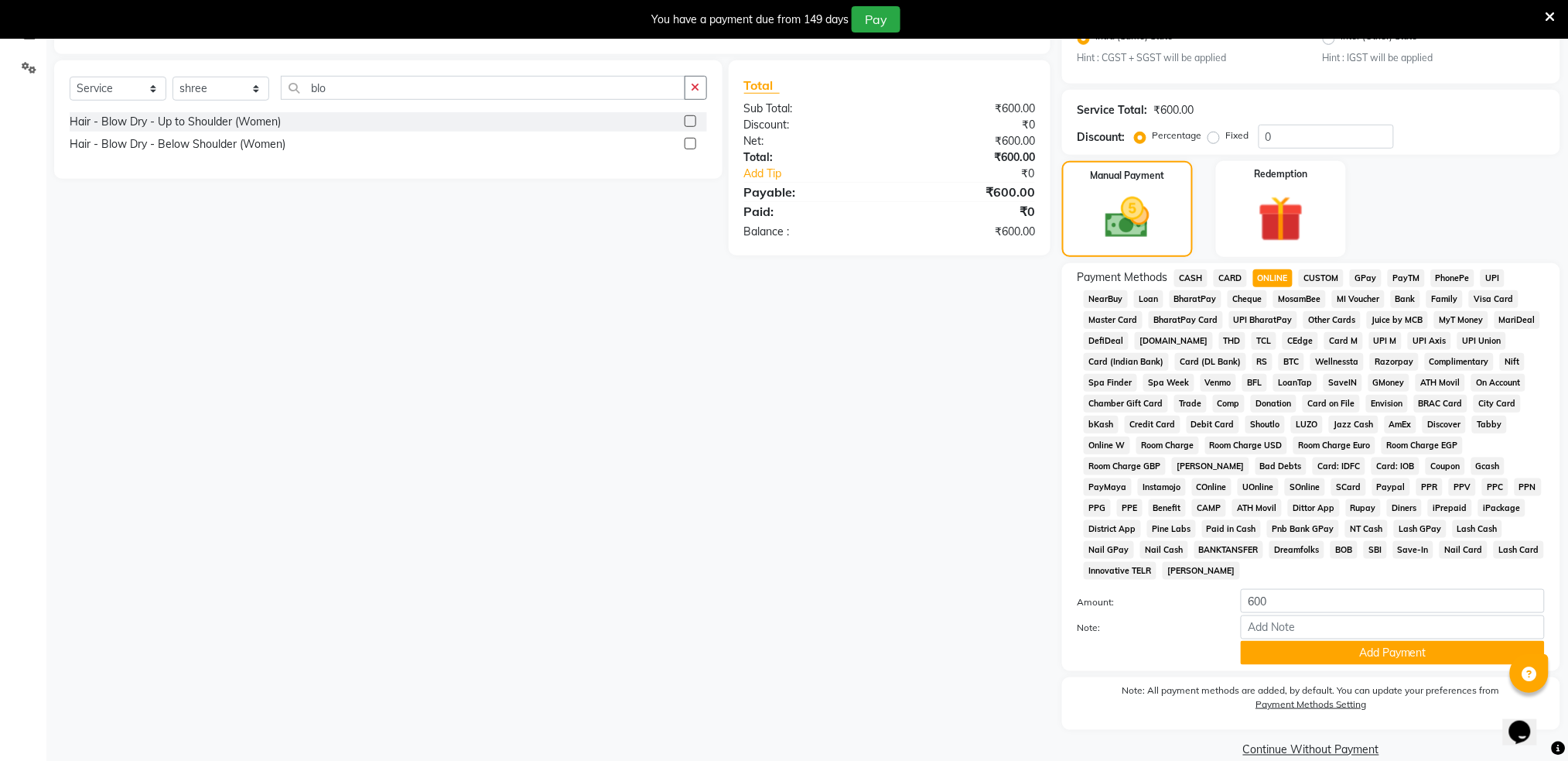
scroll to position [371, 0]
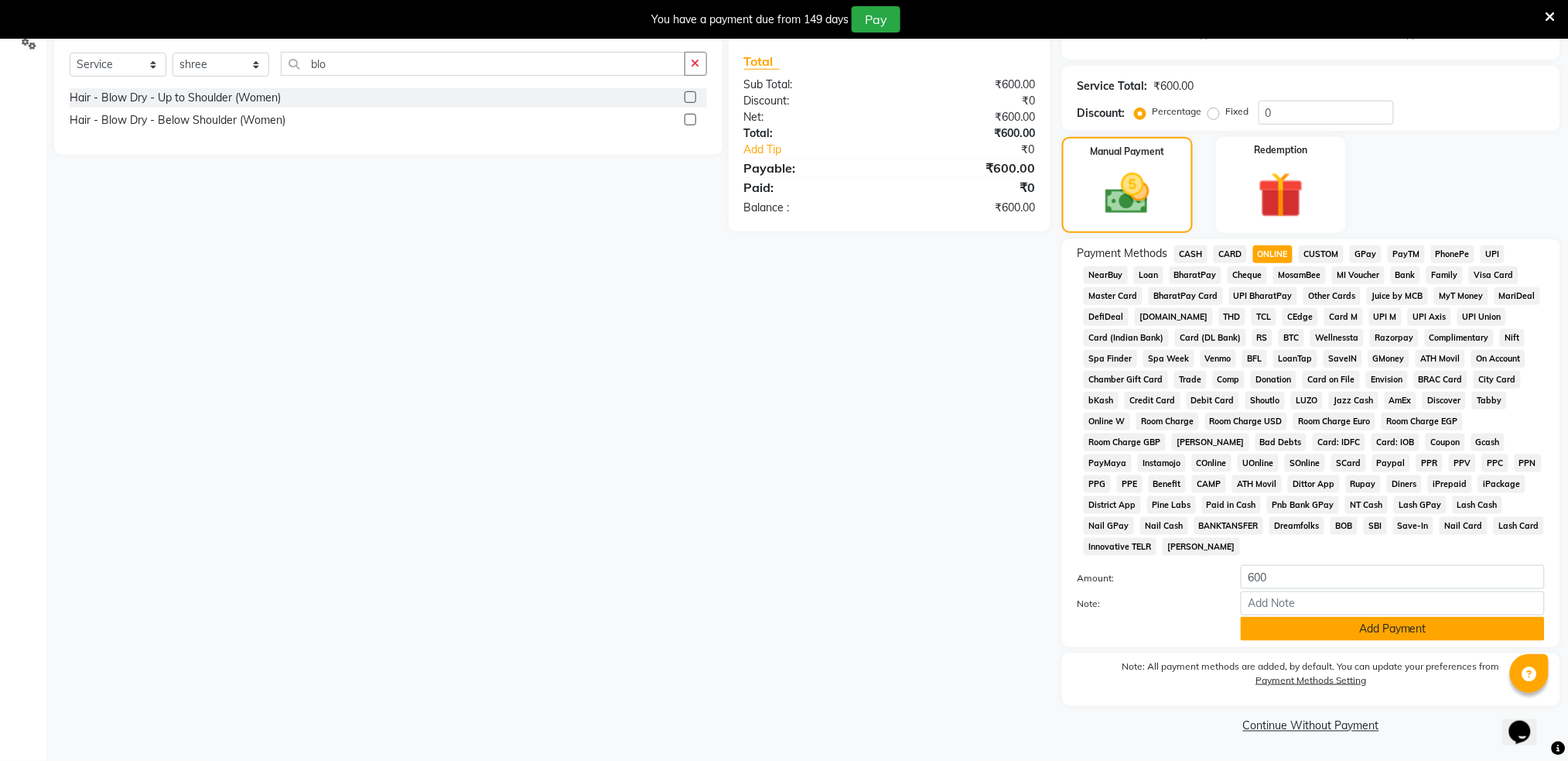
click at [1301, 631] on button "Add Payment" at bounding box center [1392, 628] width 304 height 24
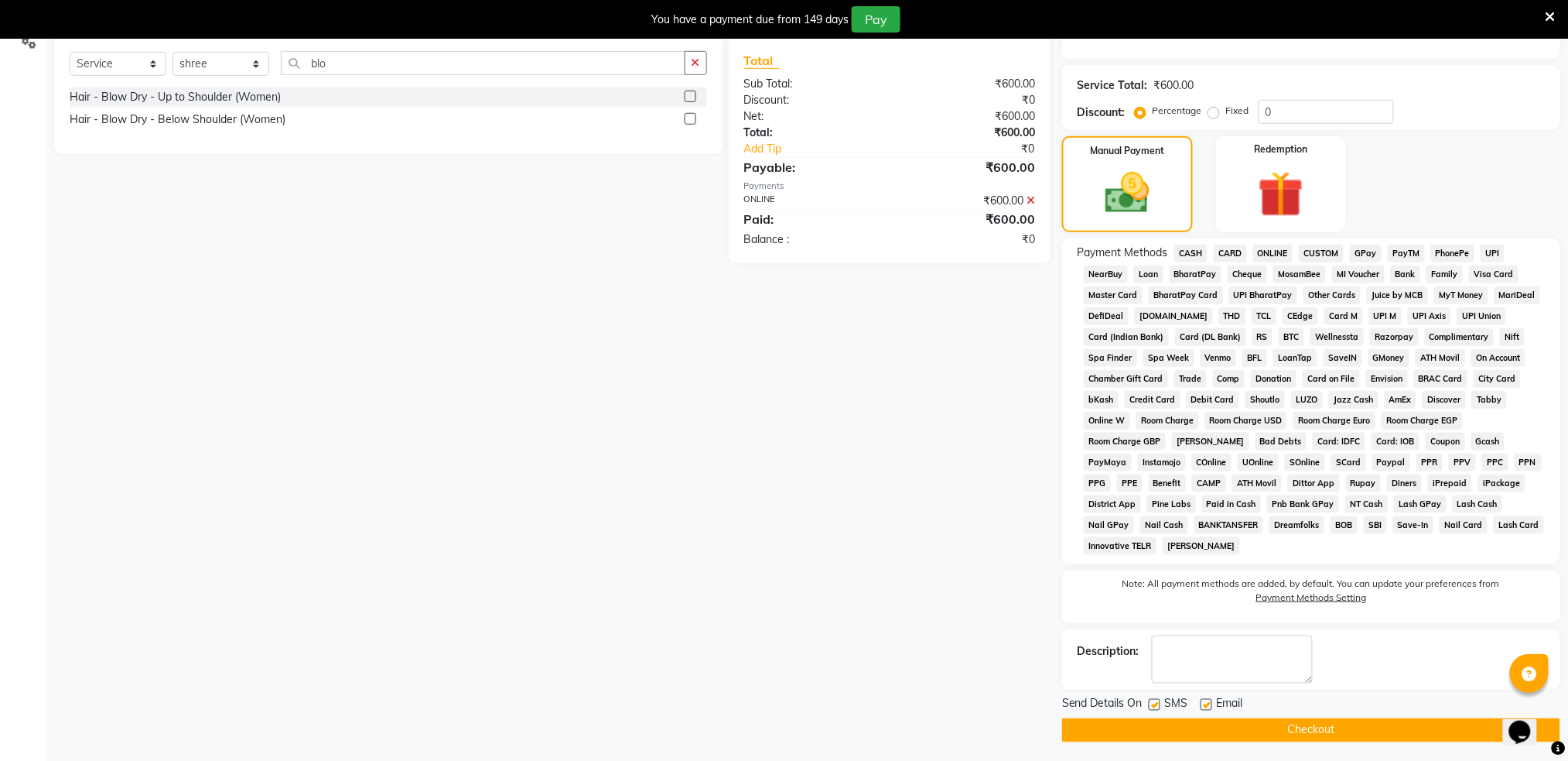
click at [1153, 701] on label at bounding box center [1154, 704] width 12 height 12
click at [1153, 701] on input "checkbox" at bounding box center [1153, 705] width 10 height 10
checkbox input "false"
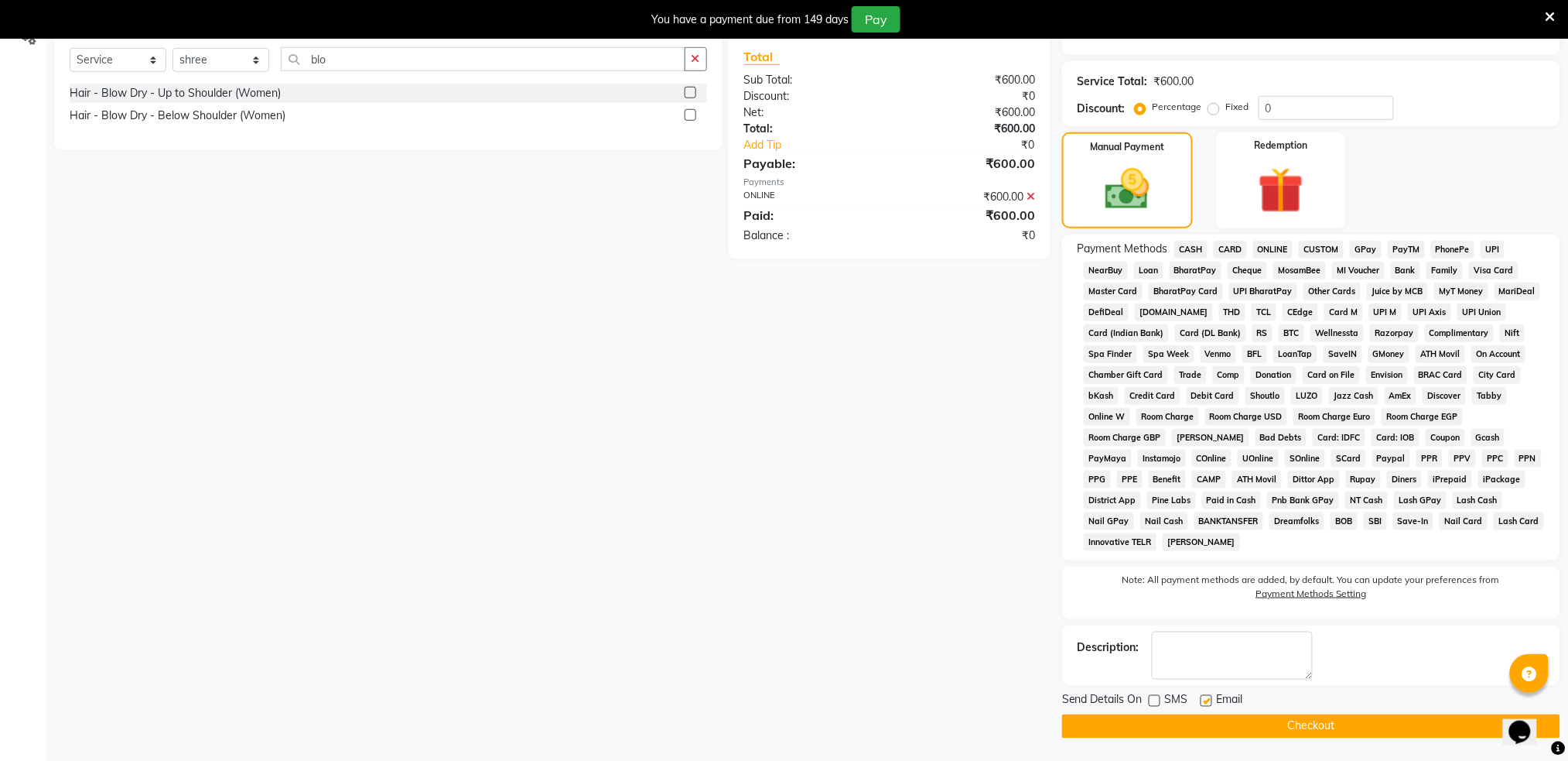
scroll to position [376, 0]
click at [1188, 716] on button "Checkout" at bounding box center [1311, 725] width 498 height 24
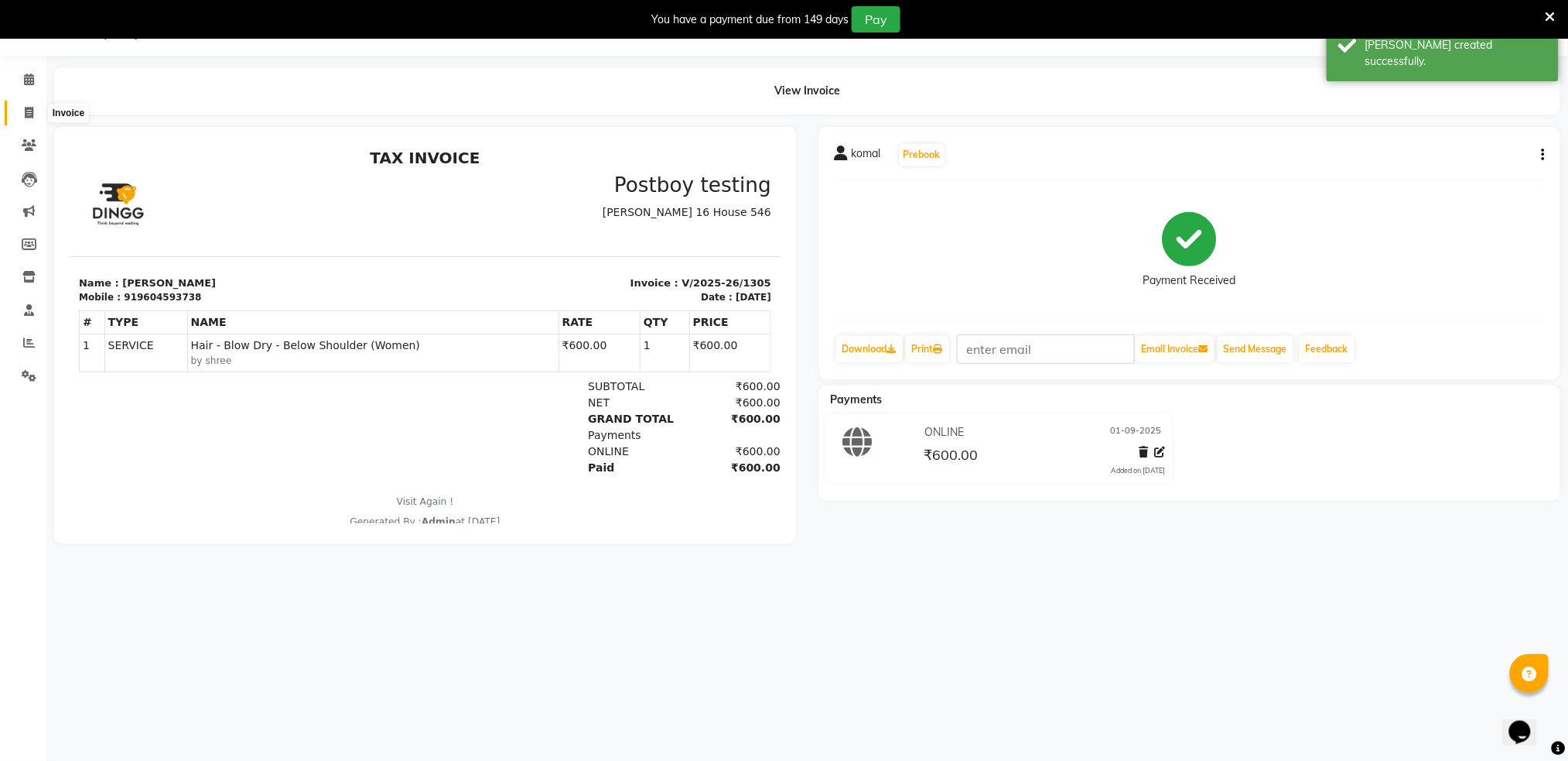
click at [27, 107] on icon at bounding box center [28, 113] width 8 height 12
select select "service"
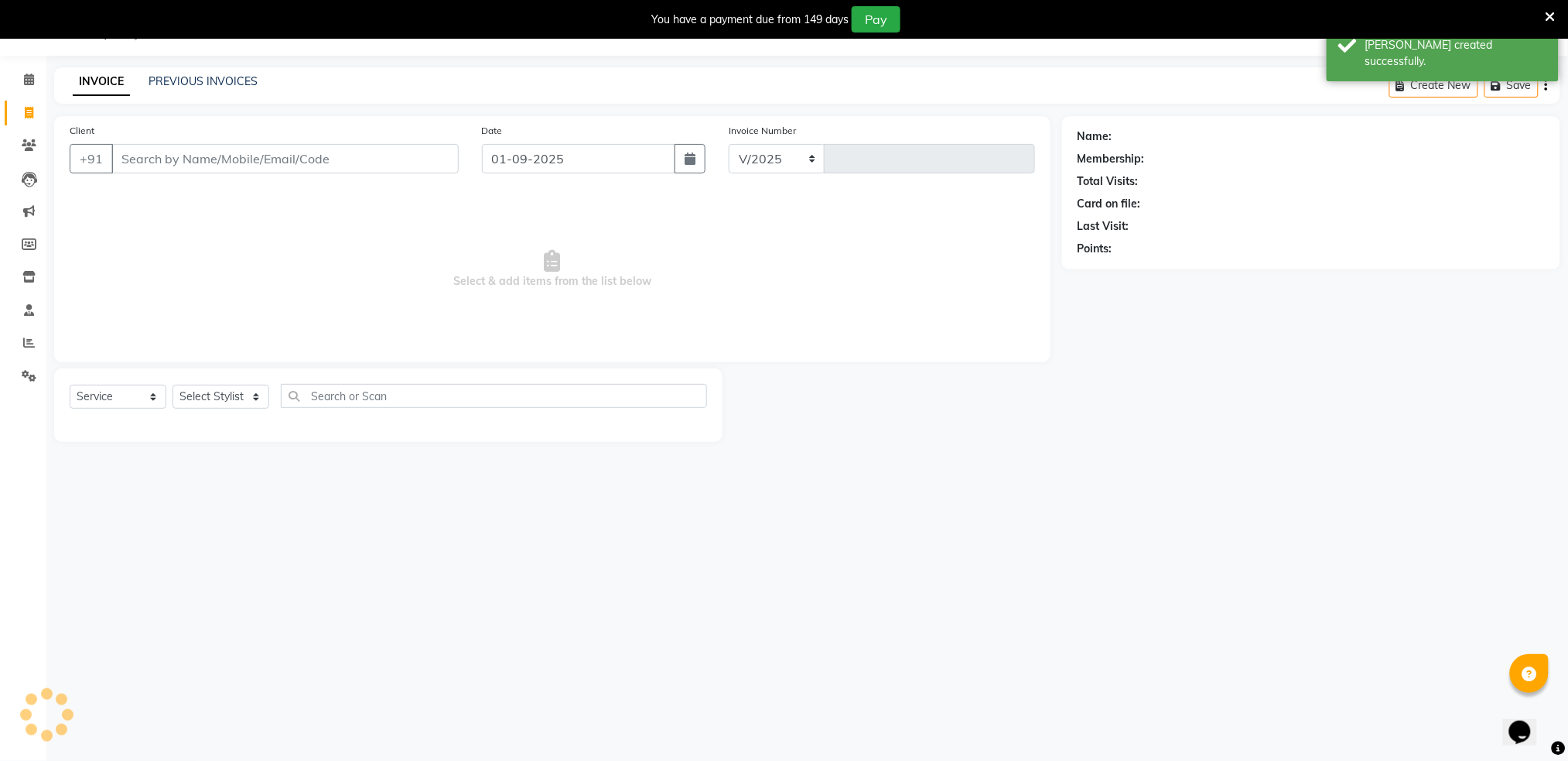
select select "672"
type input "1306"
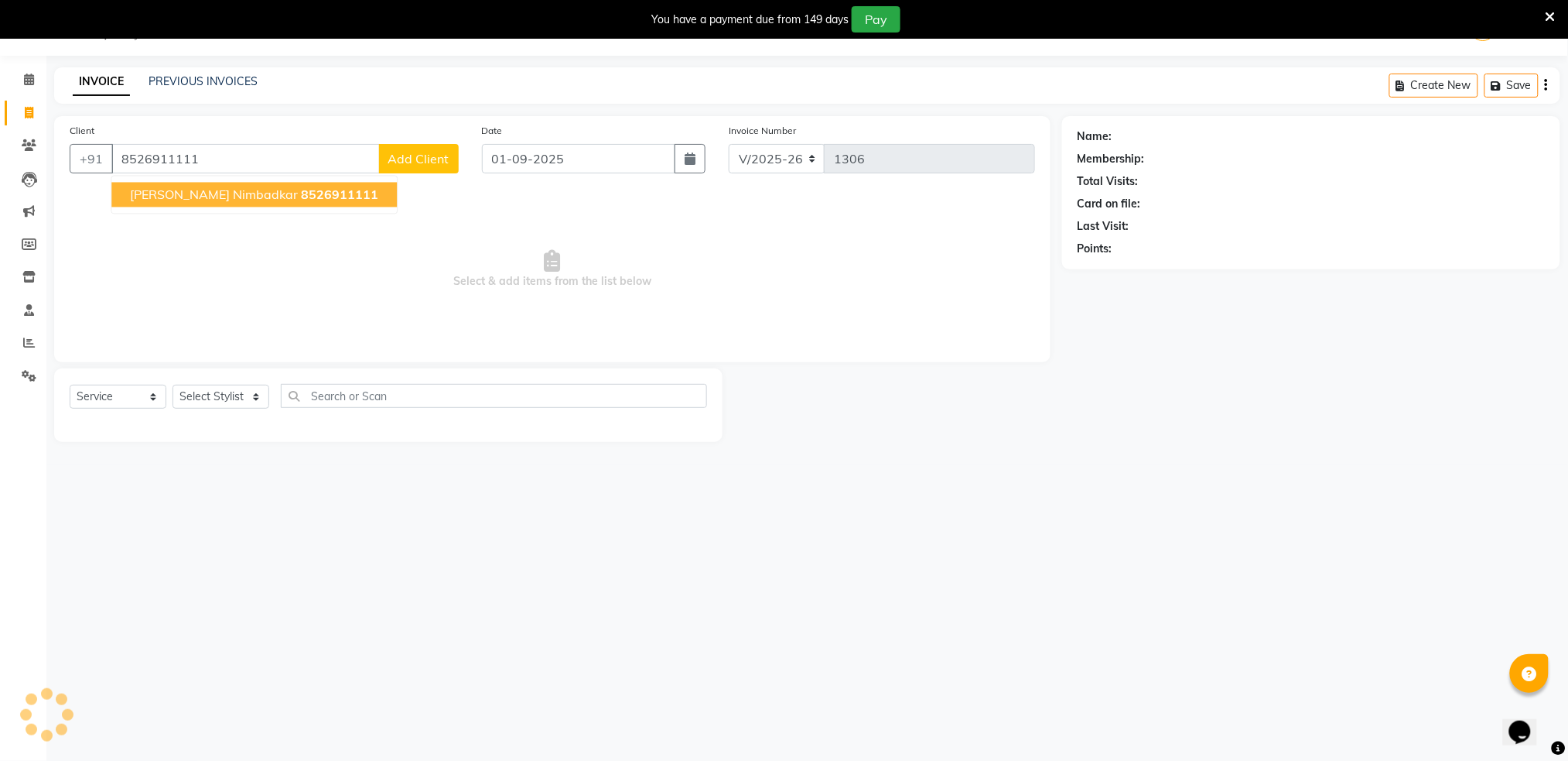
click at [203, 199] on span "[PERSON_NAME] nimbadkar" at bounding box center [214, 195] width 168 height 16
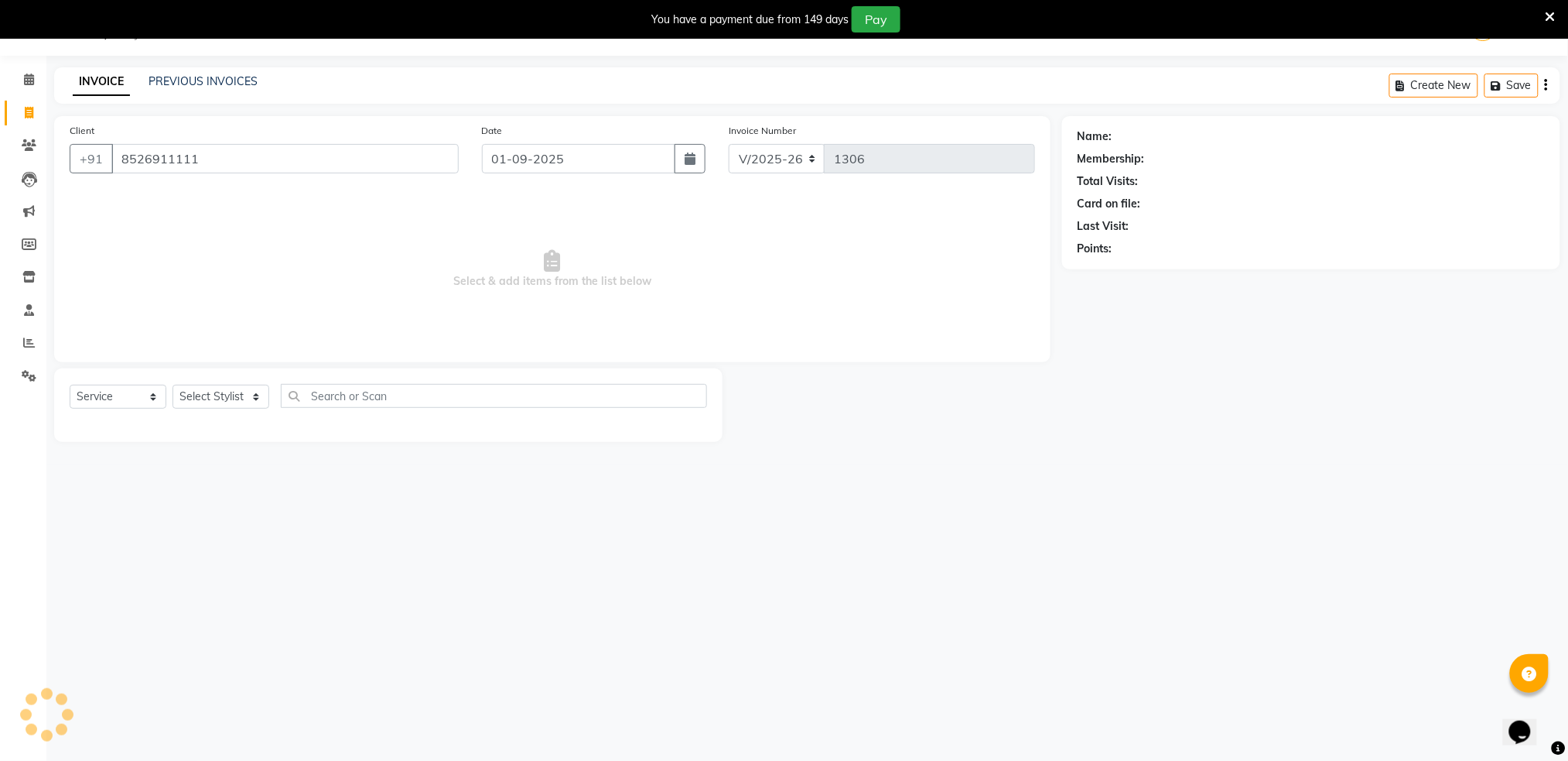
type input "8526911111"
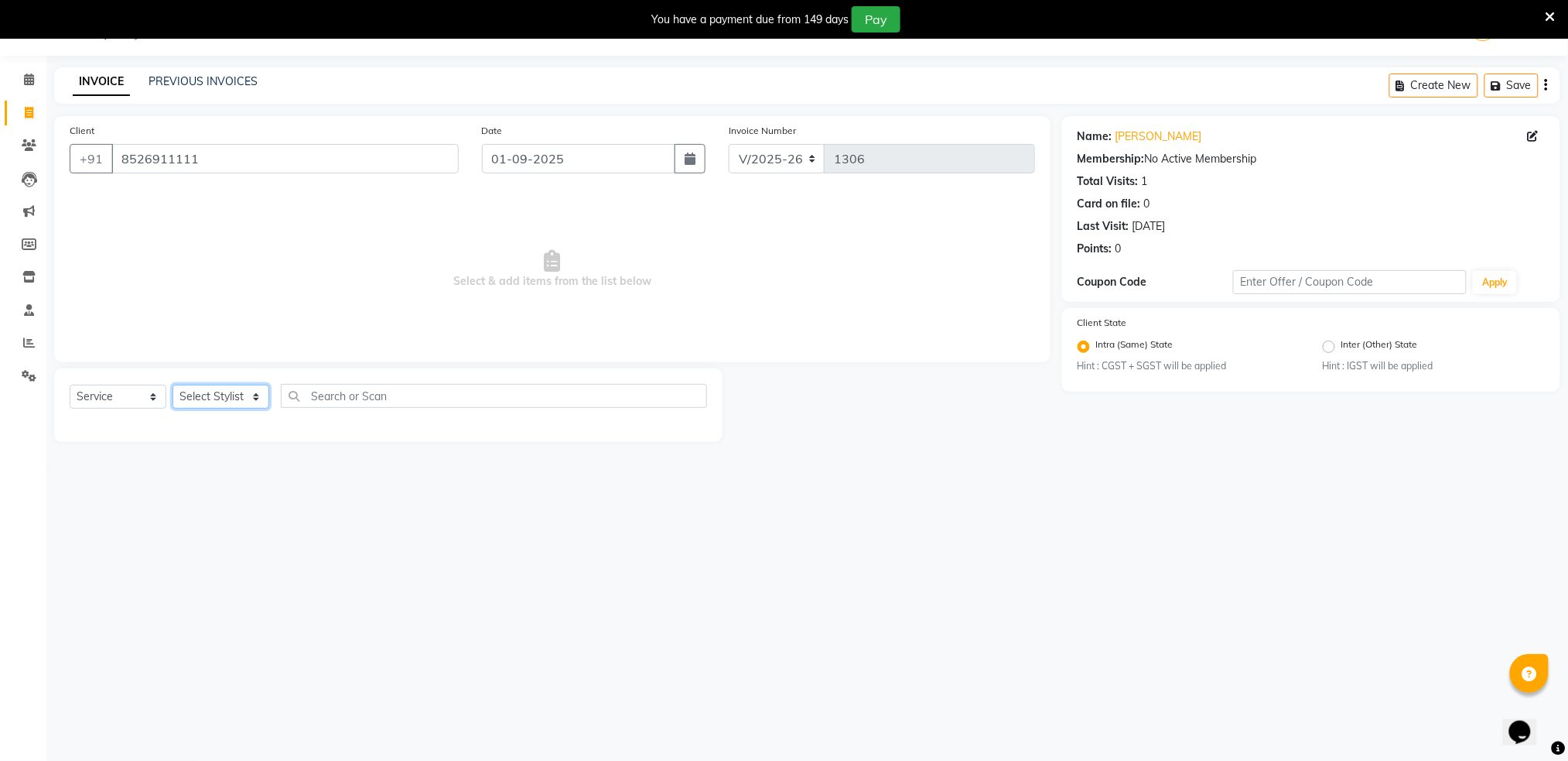
click at [219, 393] on select "Select Stylist Akshay shree [PERSON_NAME]" at bounding box center [221, 396] width 97 height 24
select select "79676"
click at [173, 384] on select "Select Stylist Akshay shree [PERSON_NAME]" at bounding box center [221, 396] width 97 height 24
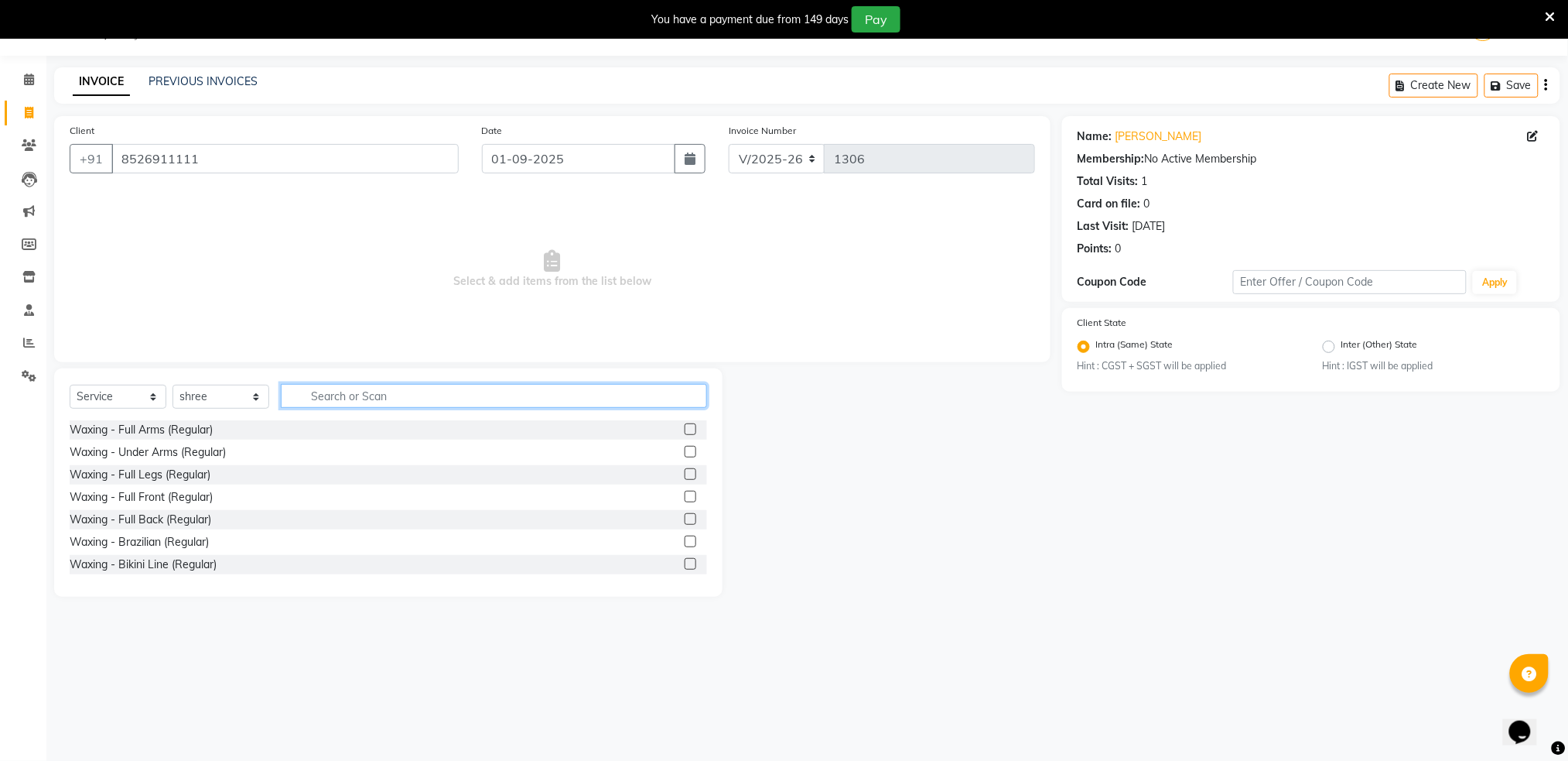
click at [388, 394] on input "text" at bounding box center [494, 396] width 426 height 24
type input "hair"
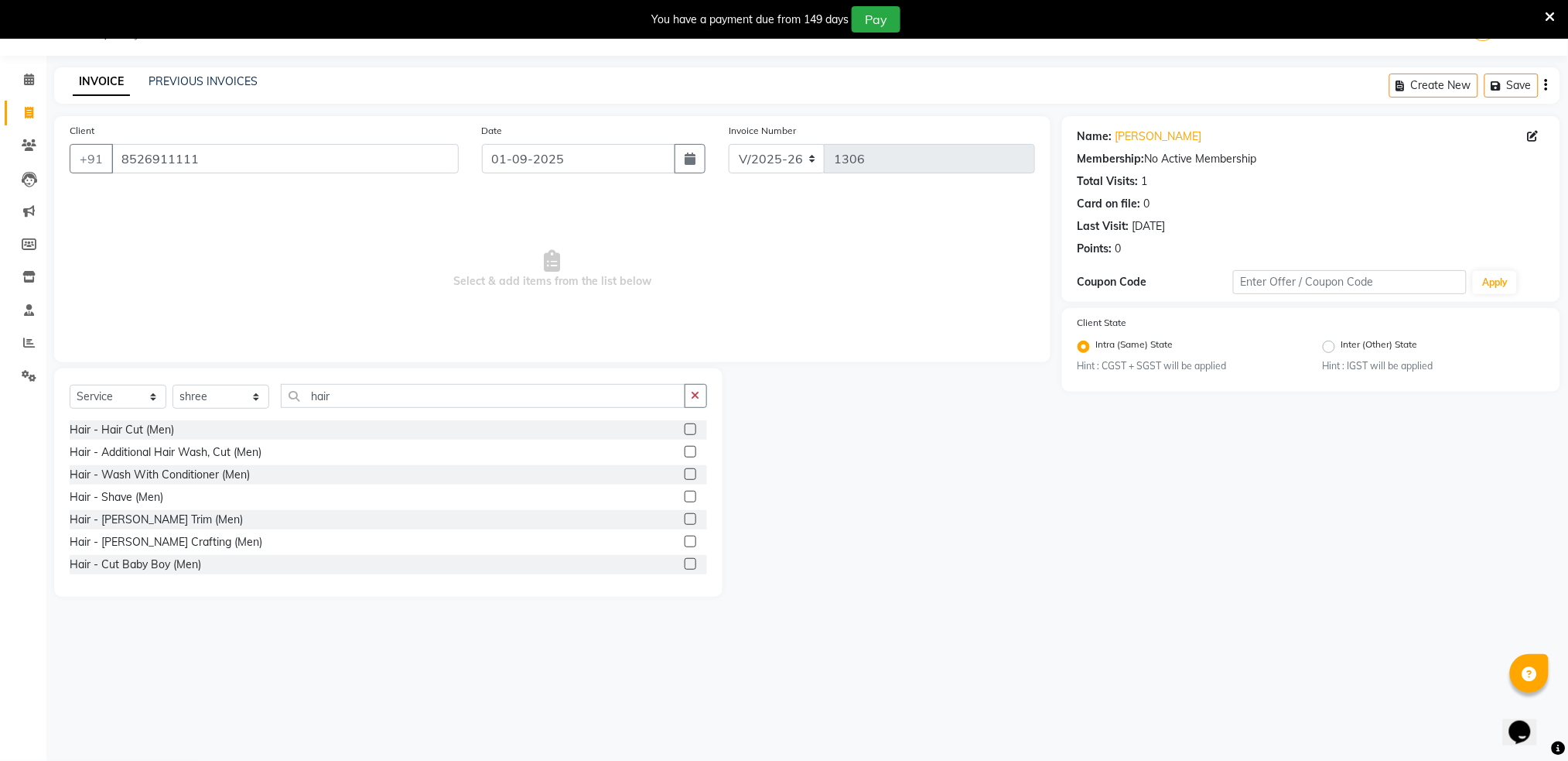
click at [685, 426] on label at bounding box center [690, 429] width 12 height 12
click at [685, 426] on input "checkbox" at bounding box center [689, 429] width 10 height 10
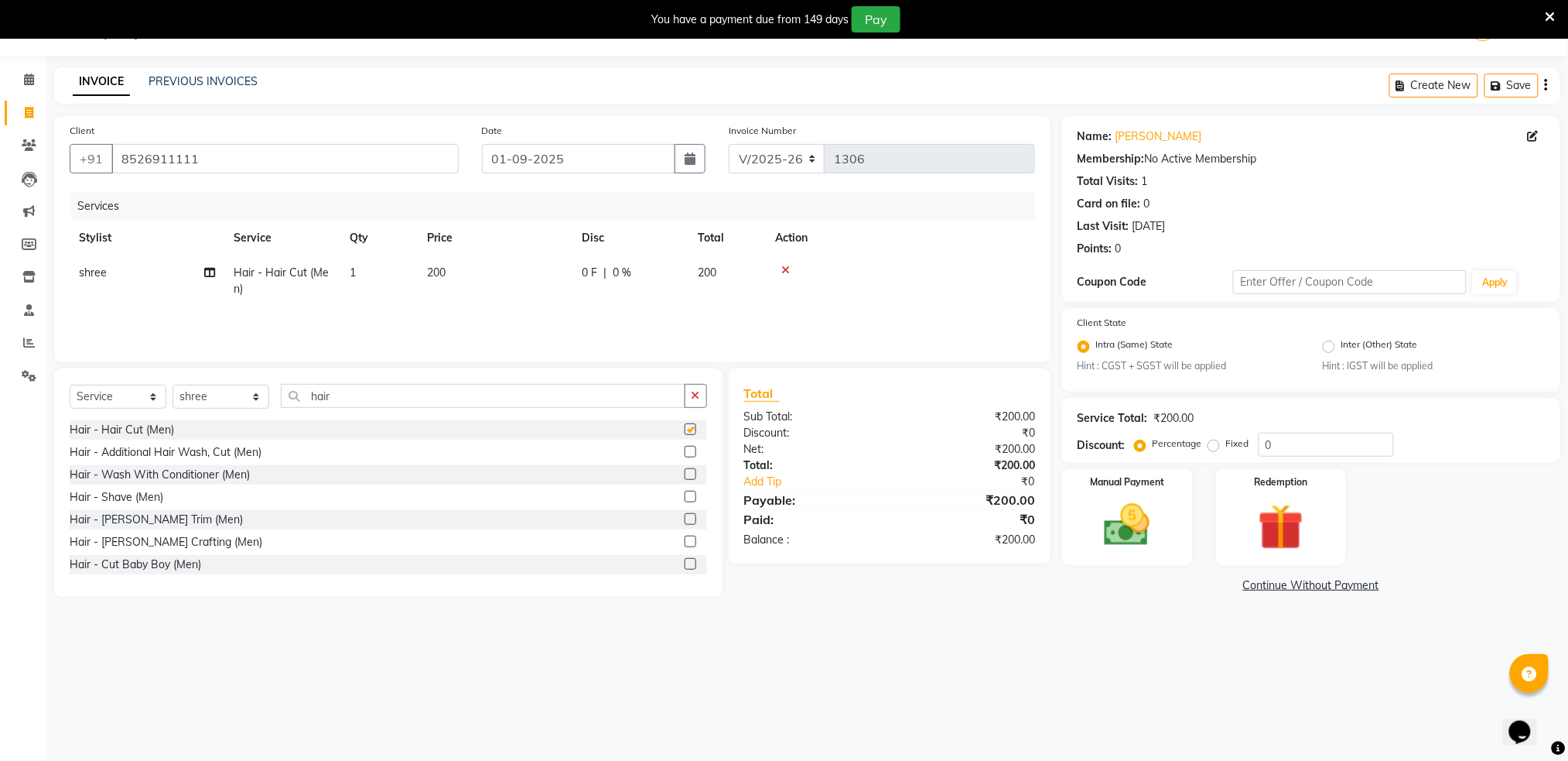
checkbox input "false"
click at [708, 272] on span "200" at bounding box center [707, 272] width 18 height 14
select select "79676"
click at [571, 272] on input "200" at bounding box center [568, 276] width 136 height 24
type input "2"
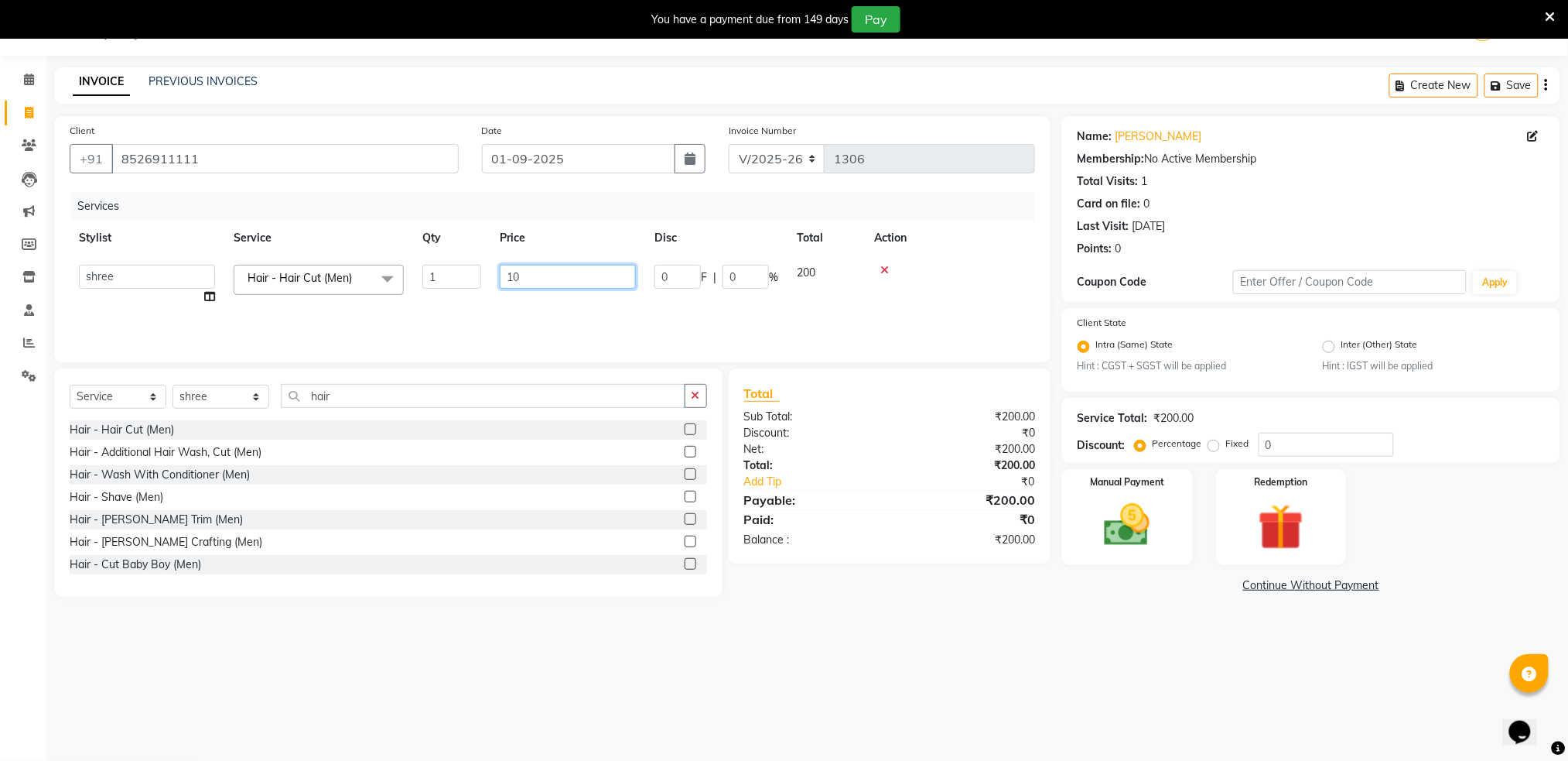
type input "1"
type input "150"
click at [988, 257] on td at bounding box center [950, 284] width 170 height 59
click at [1144, 526] on img at bounding box center [1126, 525] width 78 height 55
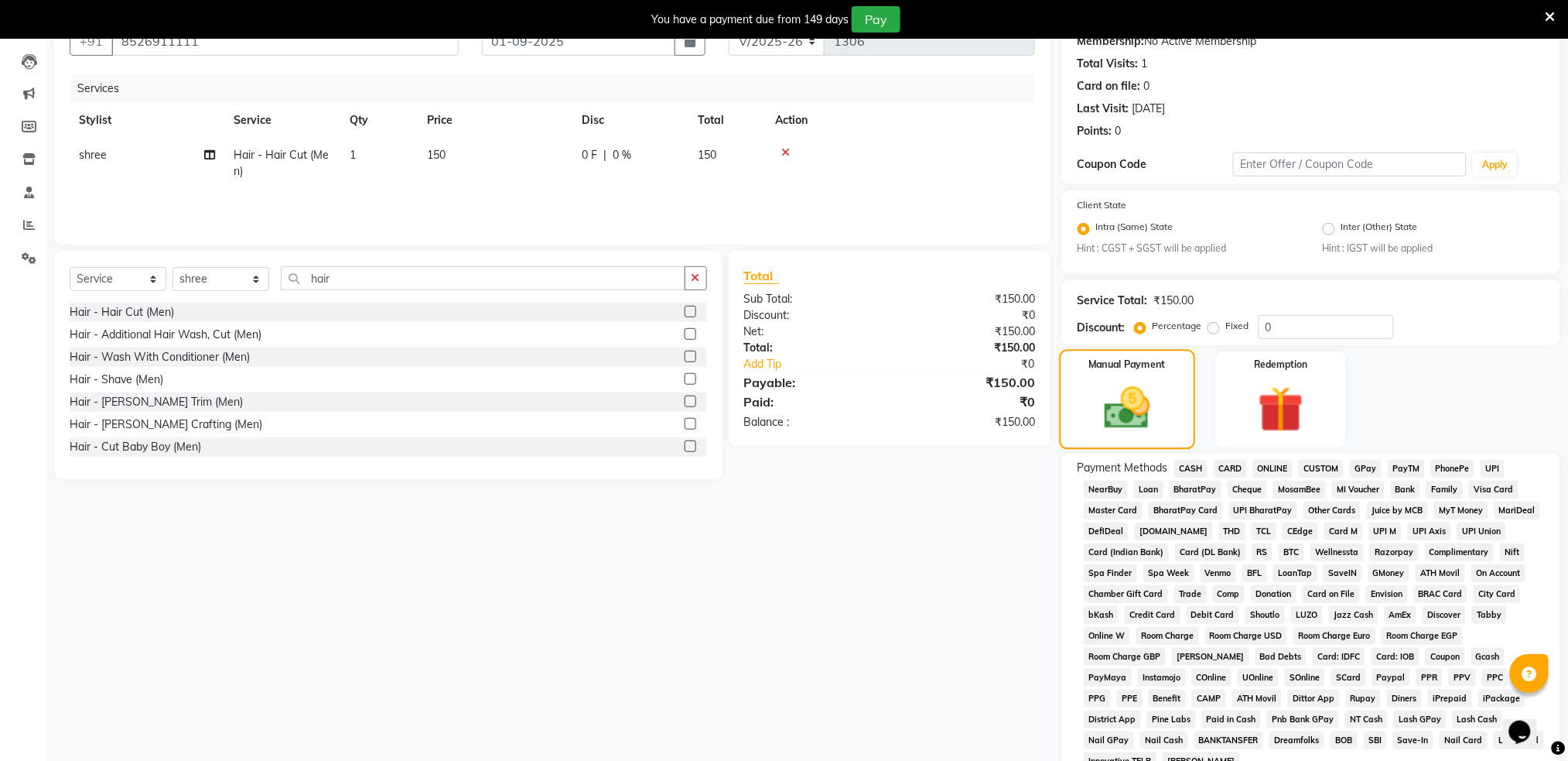
scroll to position [289, 0]
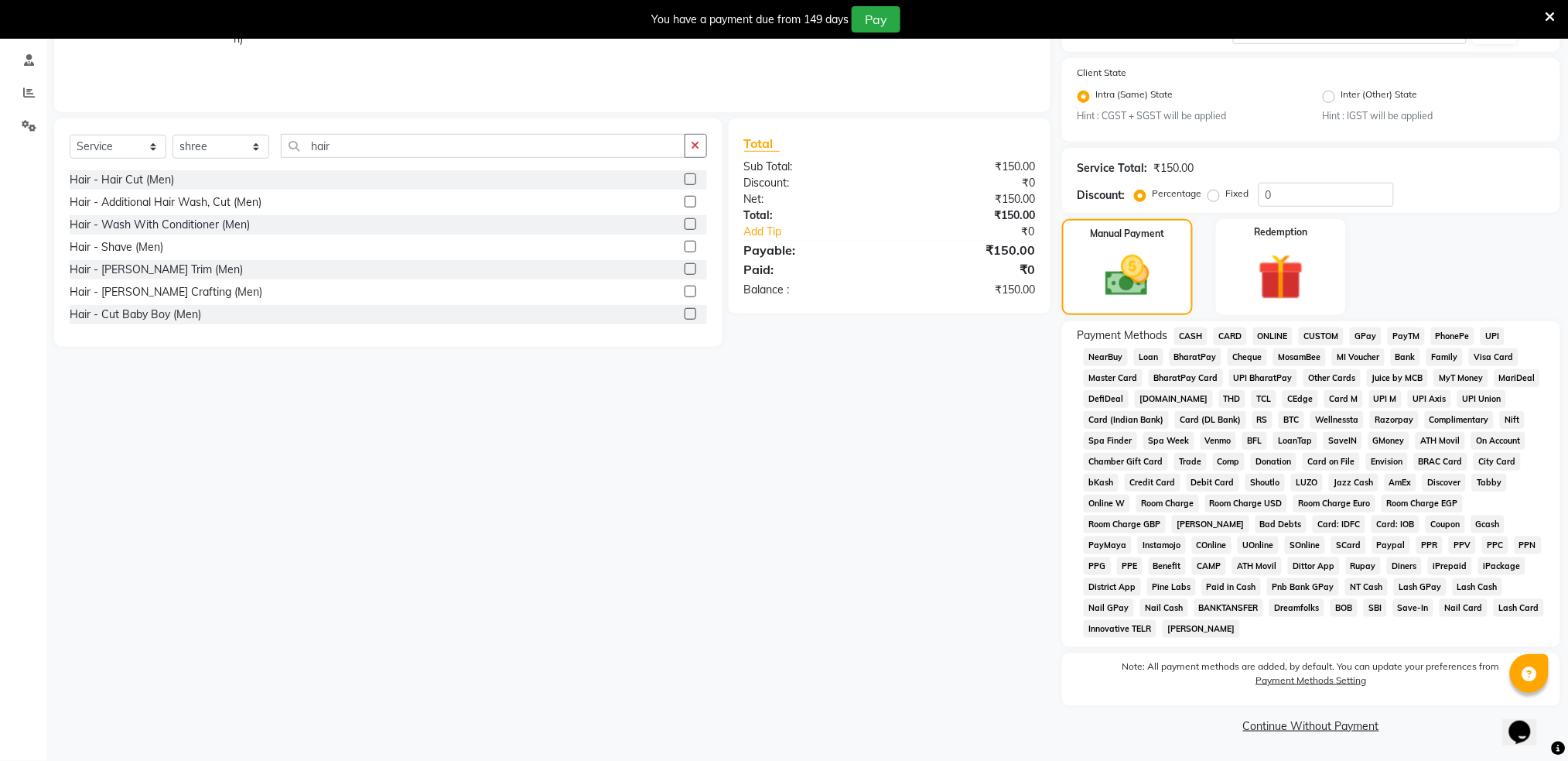
click at [1278, 339] on span "ONLINE" at bounding box center [1274, 336] width 40 height 17
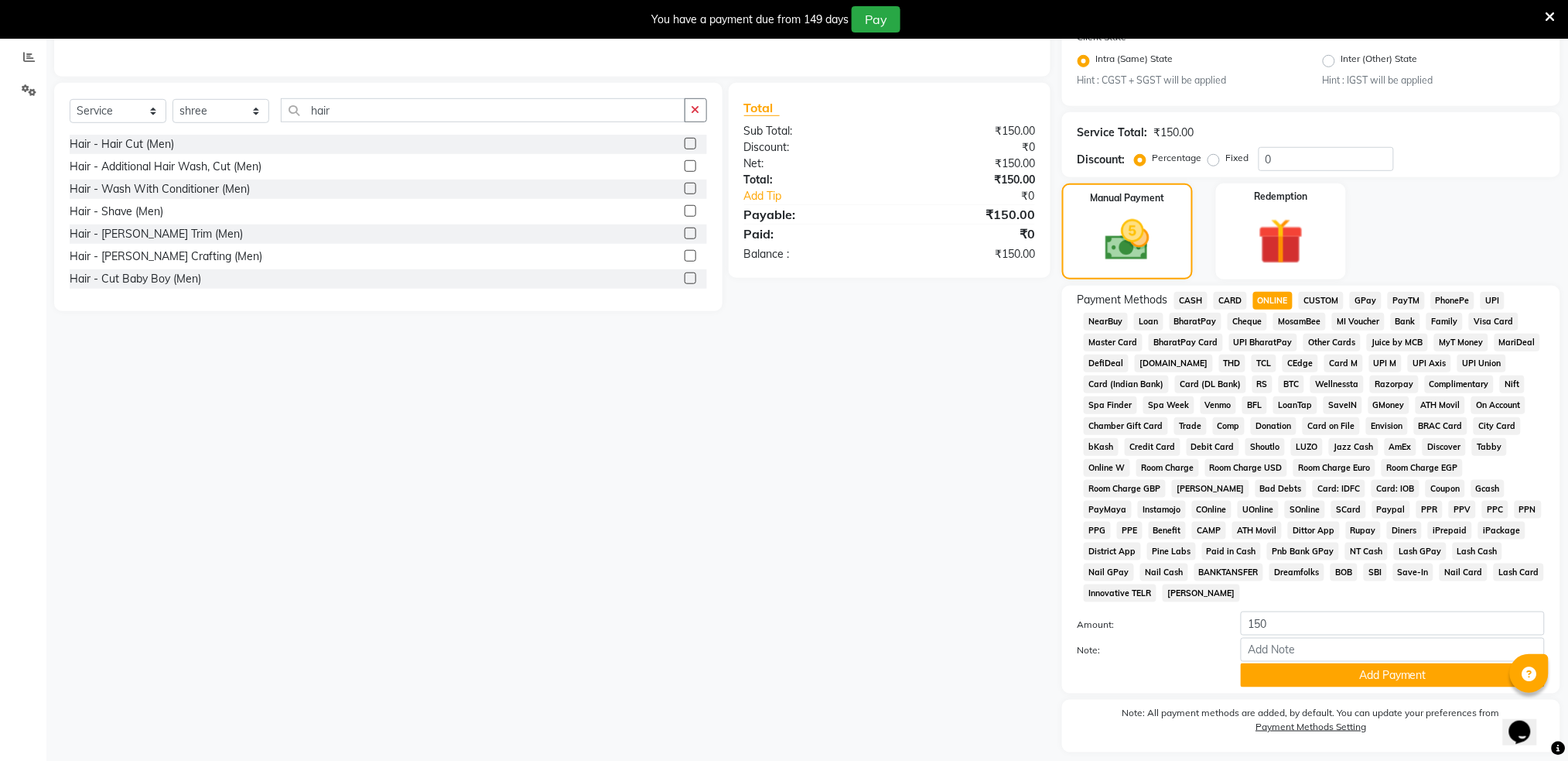
scroll to position [371, 0]
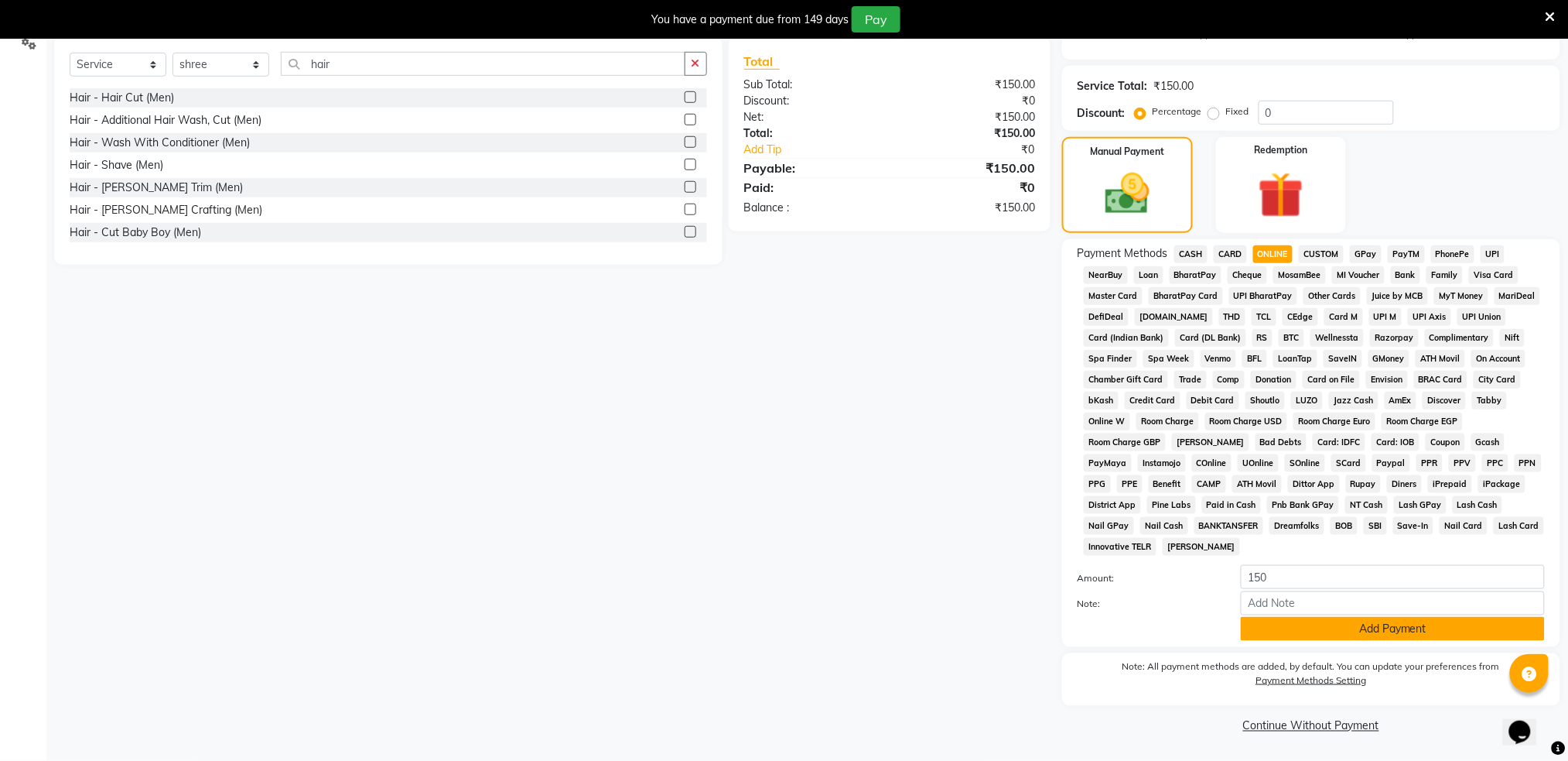
click at [1383, 638] on button "Add Payment" at bounding box center [1392, 628] width 304 height 24
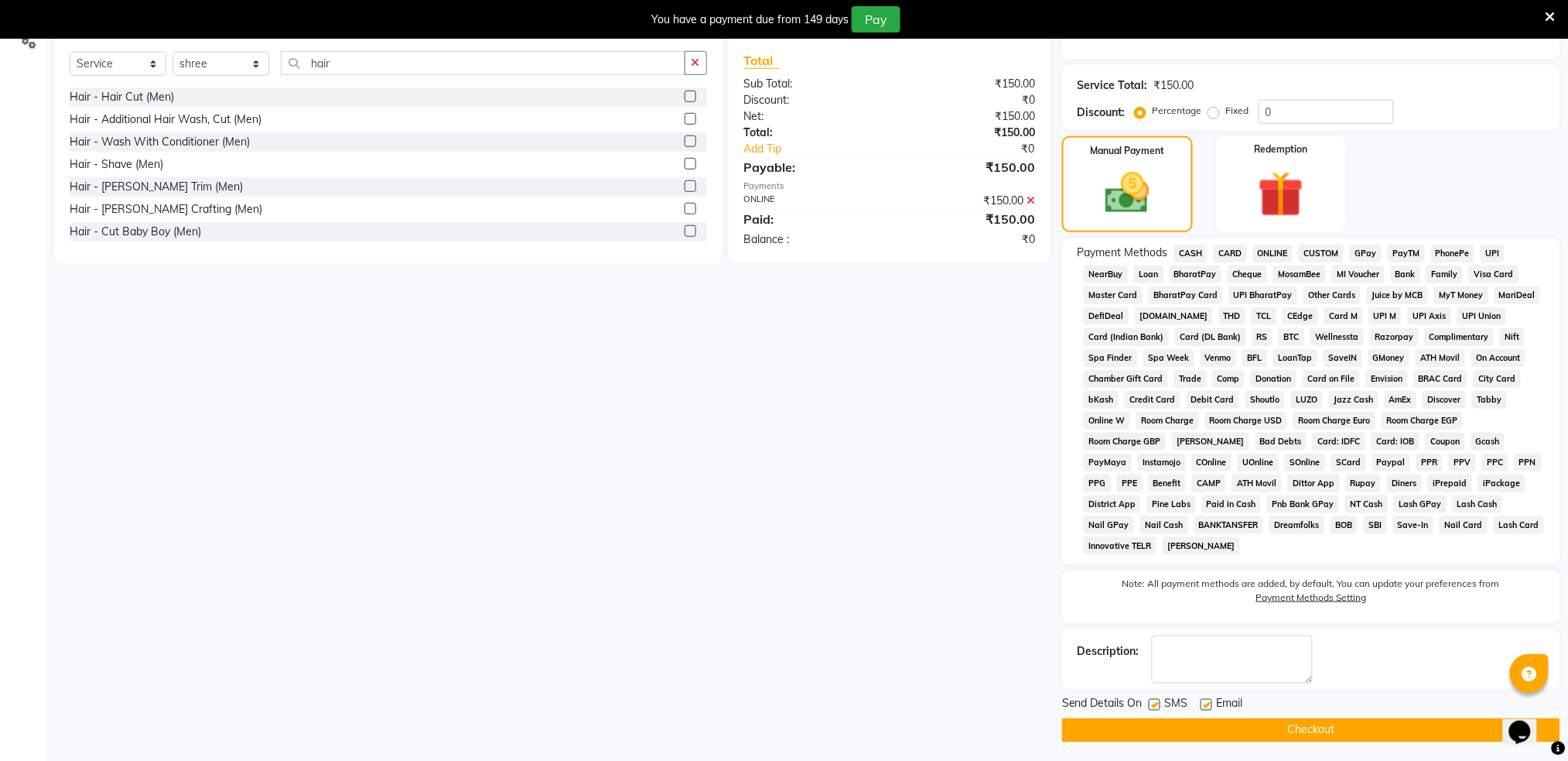
scroll to position [376, 0]
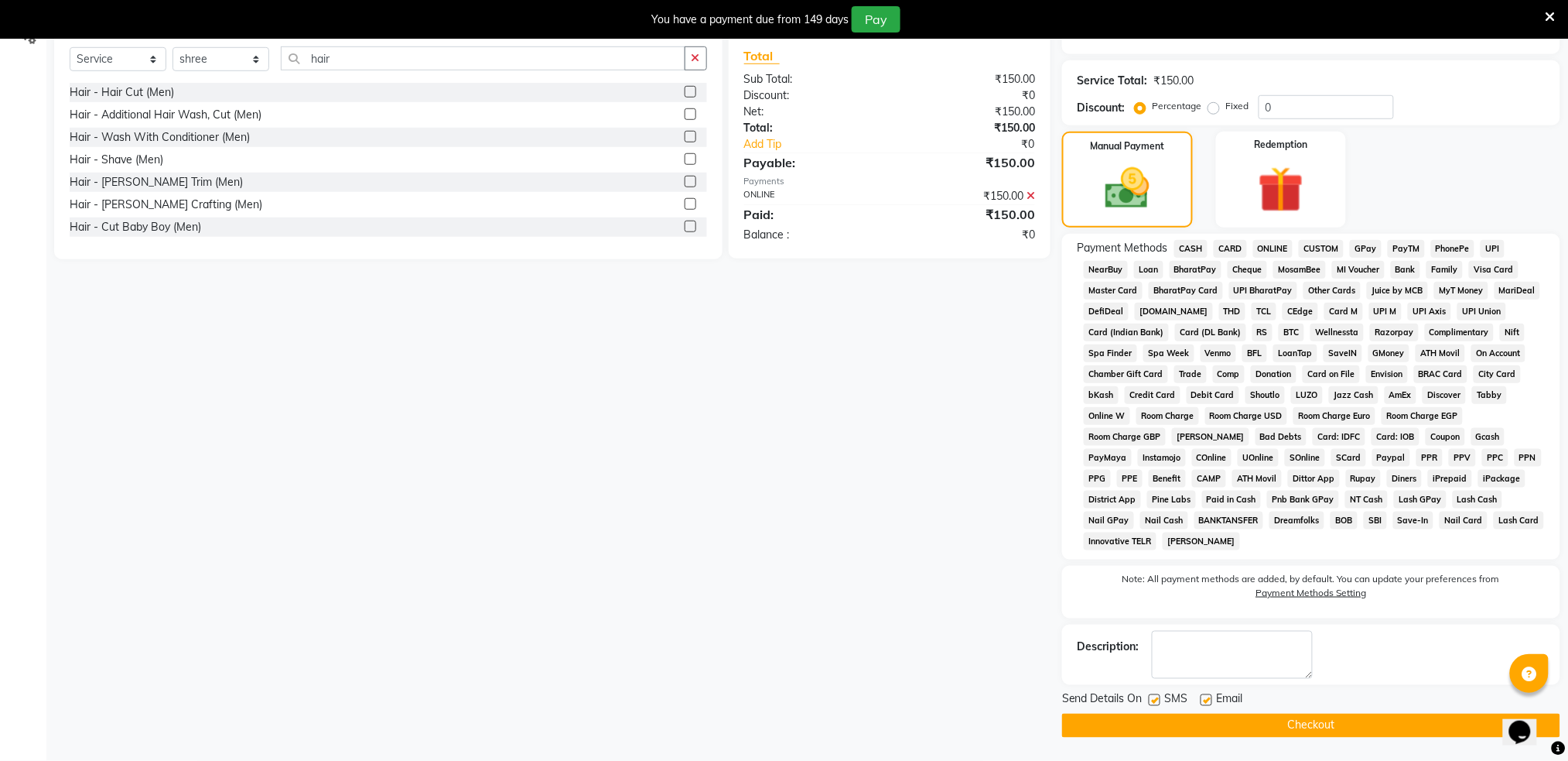
click at [1157, 701] on label at bounding box center [1154, 700] width 12 height 12
click at [1157, 701] on input "checkbox" at bounding box center [1153, 701] width 10 height 10
checkbox input "false"
click at [1195, 733] on button "Checkout" at bounding box center [1311, 725] width 498 height 24
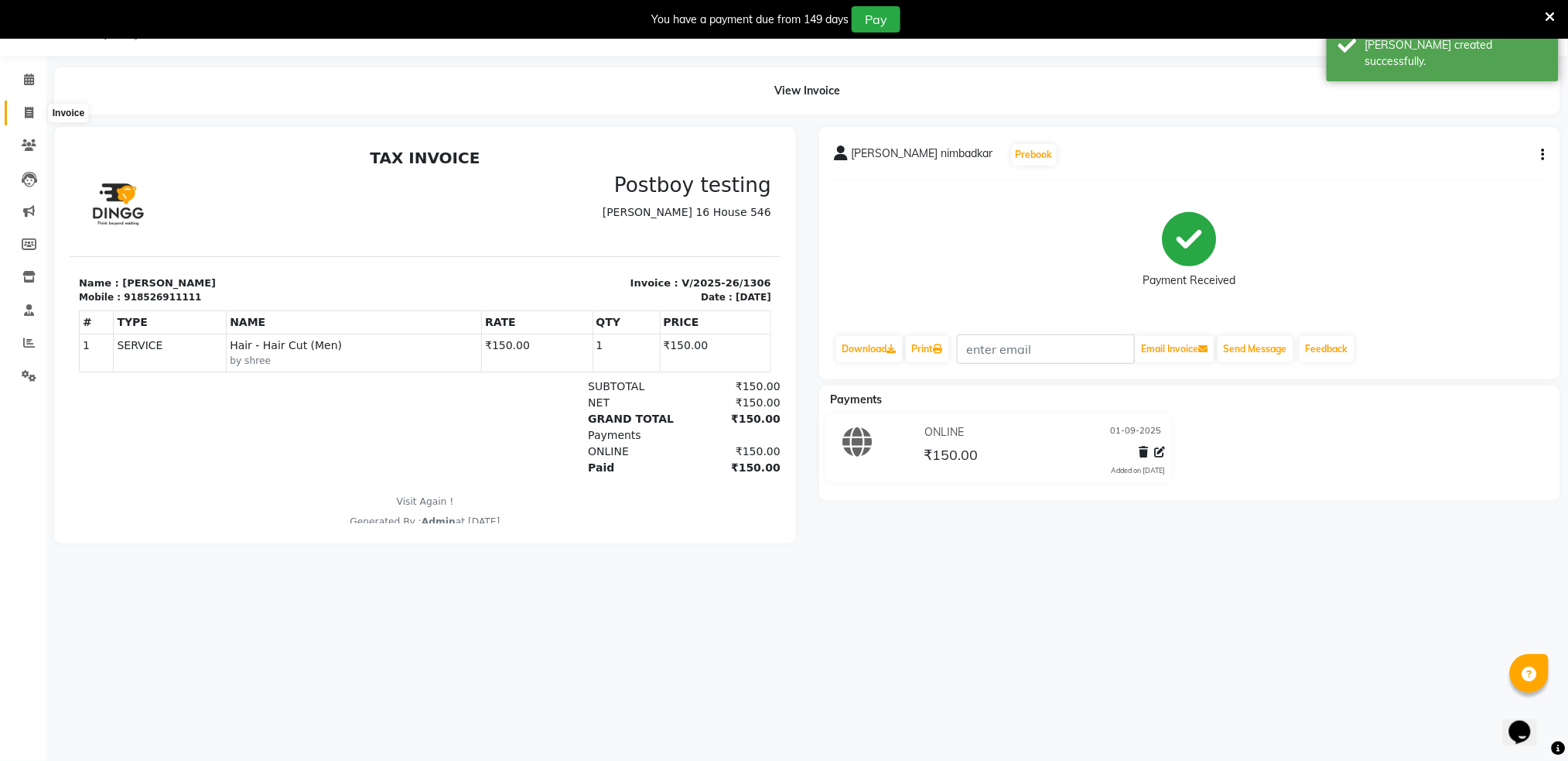
click at [28, 109] on icon at bounding box center [28, 113] width 8 height 12
select select "service"
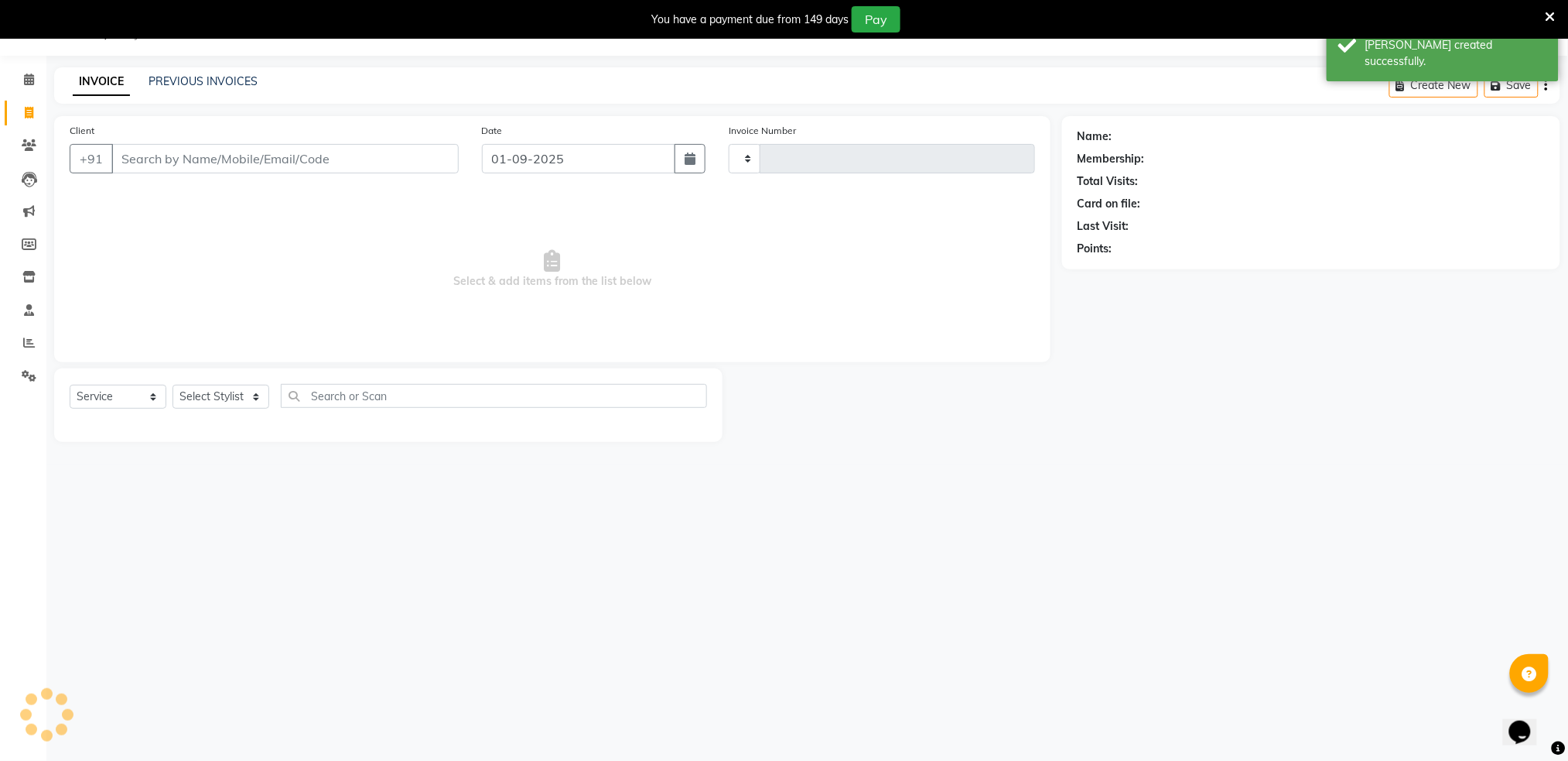
type input "1307"
select select "672"
